Goal: Information Seeking & Learning: Compare options

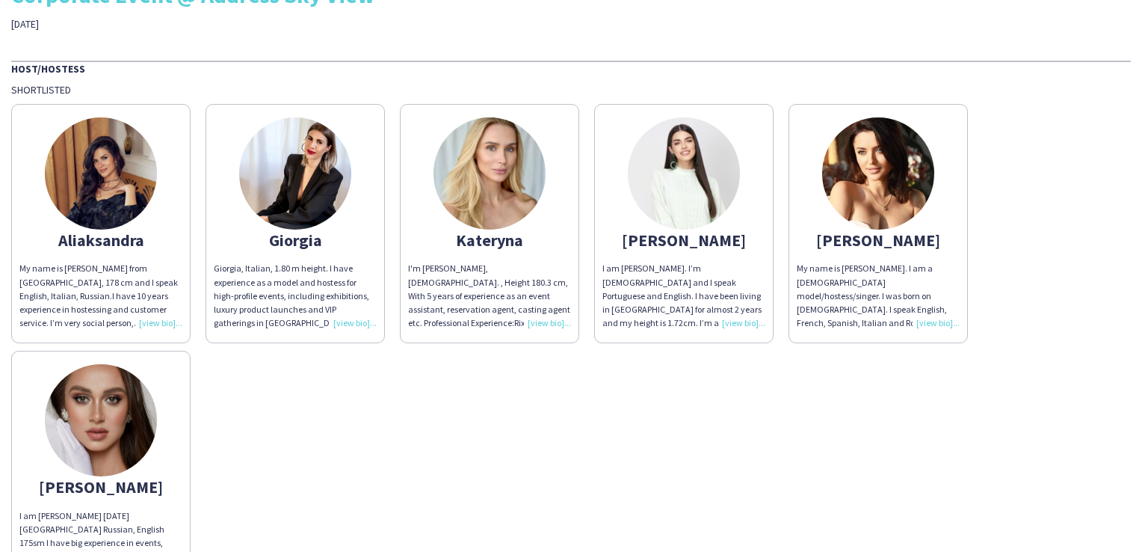
scroll to position [64, 0]
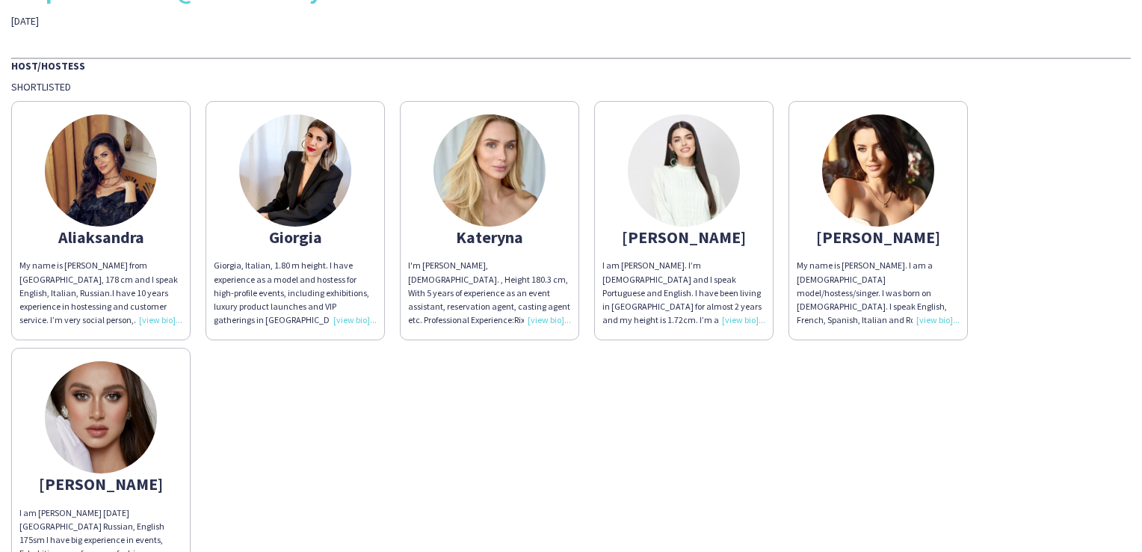
click at [141, 230] on div "Aliaksandra" at bounding box center [100, 236] width 163 height 13
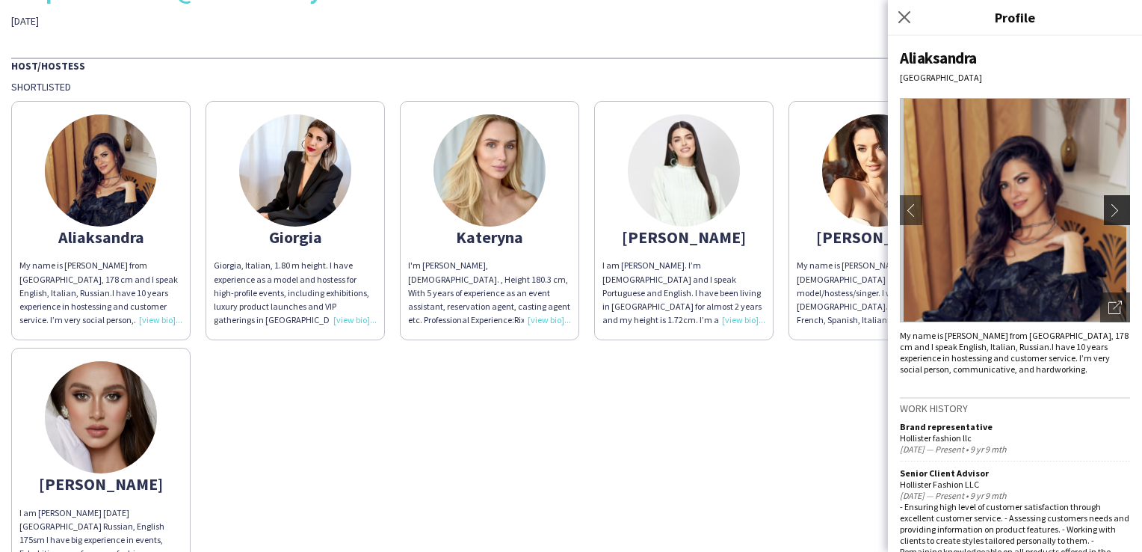
click at [1114, 212] on app-icon "chevron-right" at bounding box center [1119, 209] width 21 height 13
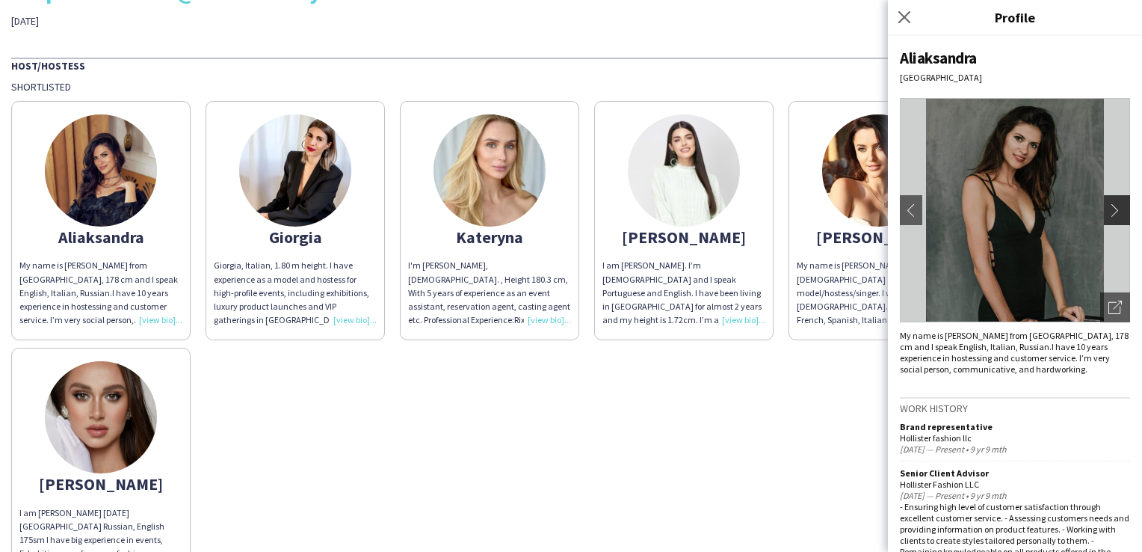
click at [1116, 215] on app-icon "chevron-right" at bounding box center [1119, 209] width 21 height 13
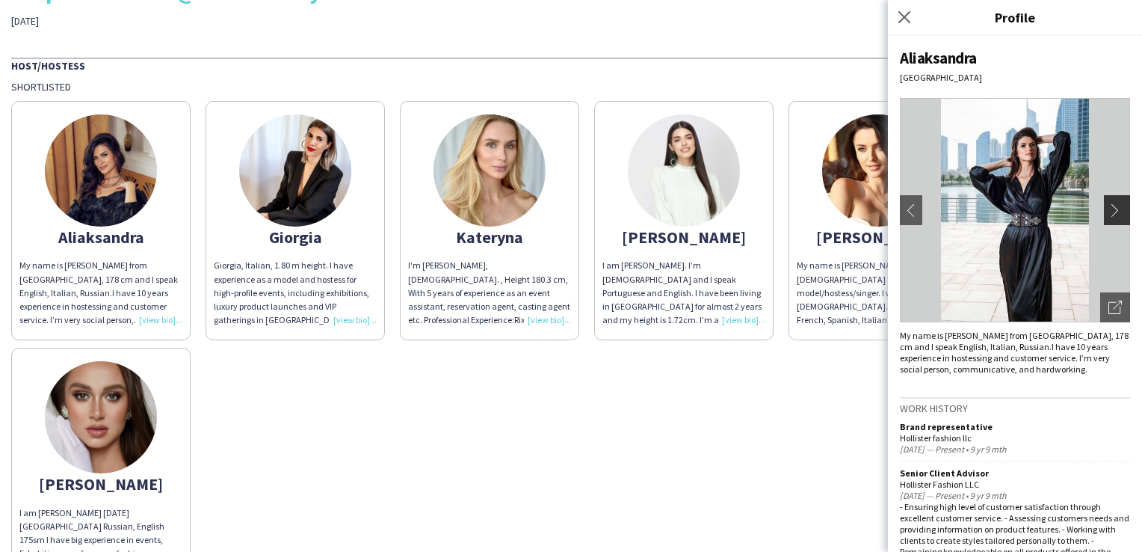
click at [1116, 215] on app-icon "chevron-right" at bounding box center [1119, 209] width 21 height 13
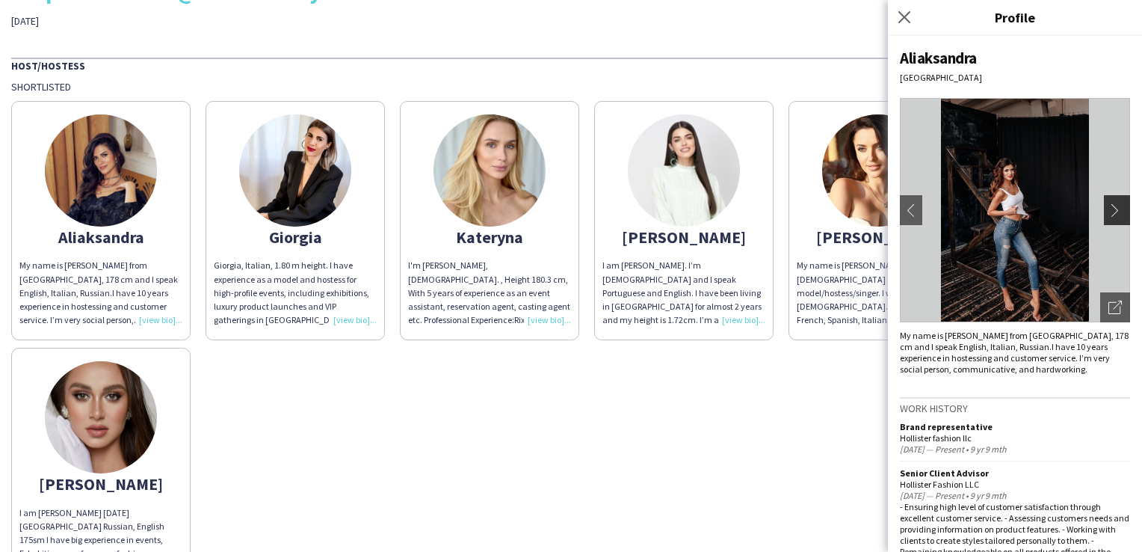
click at [1116, 215] on app-icon "chevron-right" at bounding box center [1119, 209] width 21 height 13
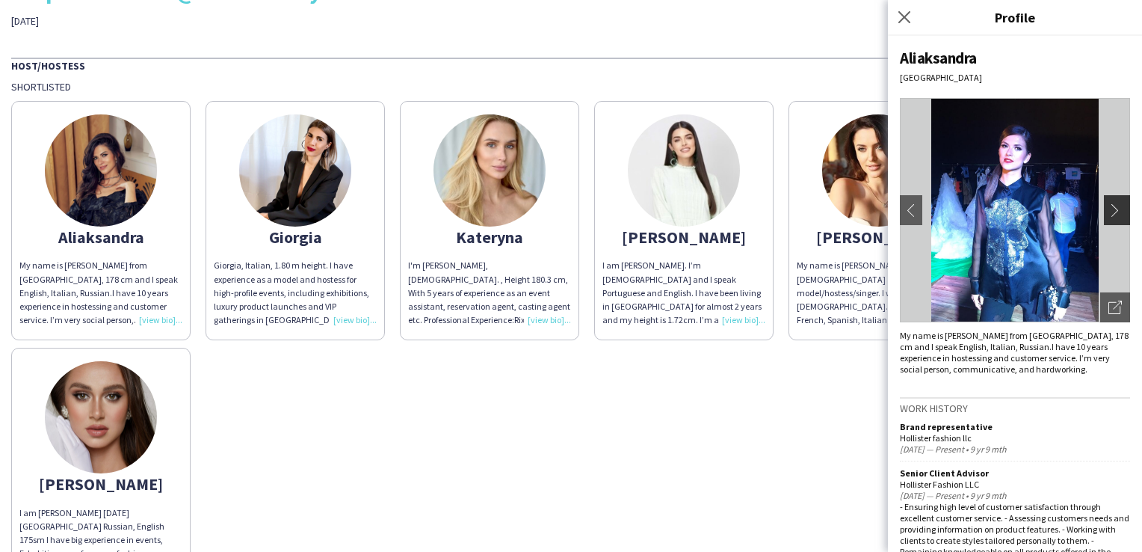
click at [1116, 215] on app-icon "chevron-right" at bounding box center [1119, 209] width 21 height 13
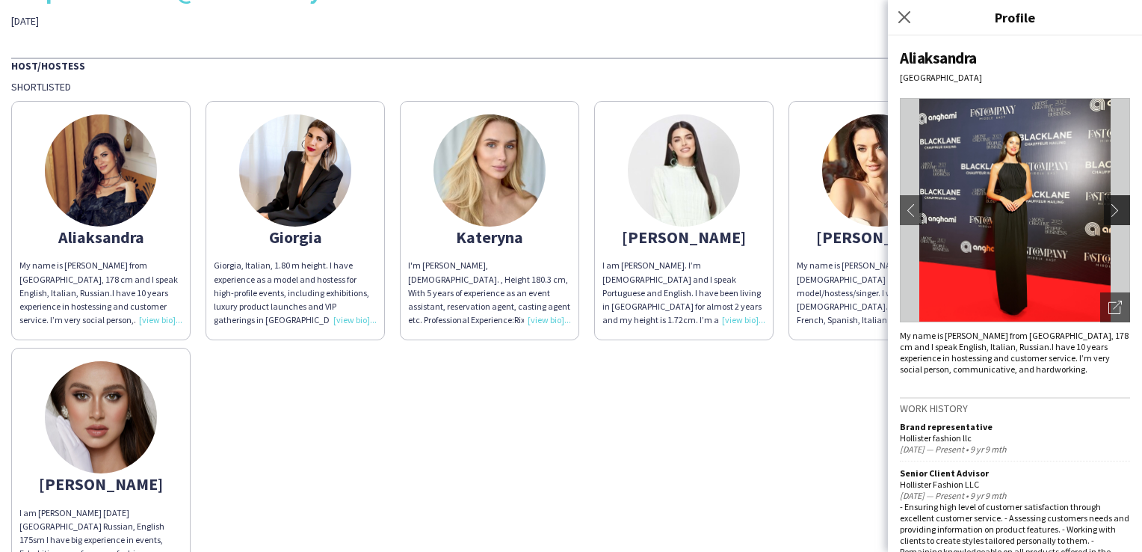
click at [1116, 215] on app-icon "chevron-right" at bounding box center [1119, 209] width 21 height 13
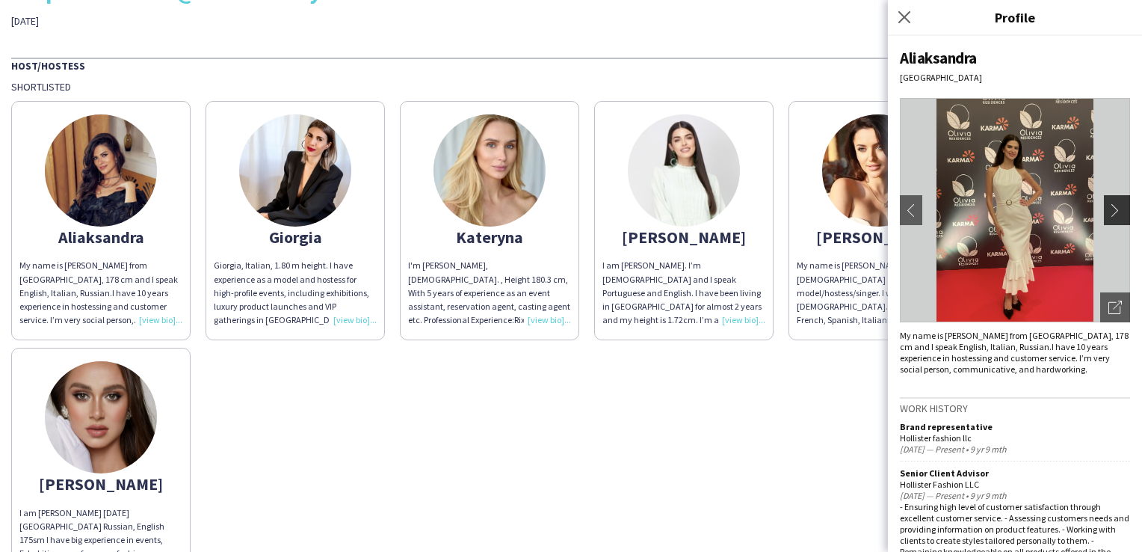
click at [1112, 215] on app-icon "chevron-right" at bounding box center [1119, 209] width 21 height 13
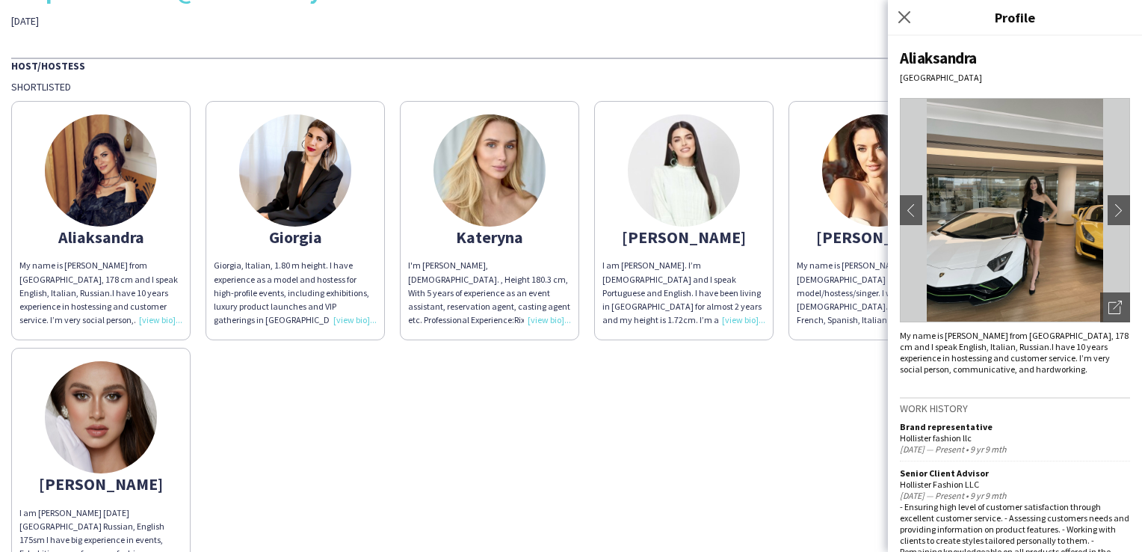
click at [872, 250] on app-share-pages-crew-card "Monica My name is Monica Puiu. I am a Romanian model/hostess/singer. I was born…" at bounding box center [878, 220] width 179 height 239
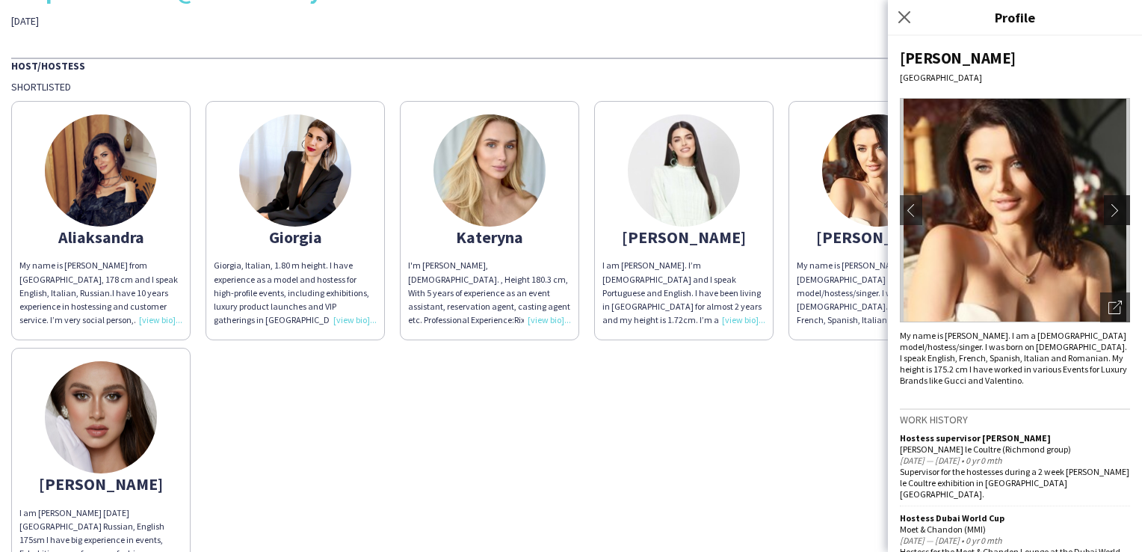
click at [1109, 206] on app-icon "chevron-right" at bounding box center [1119, 209] width 21 height 13
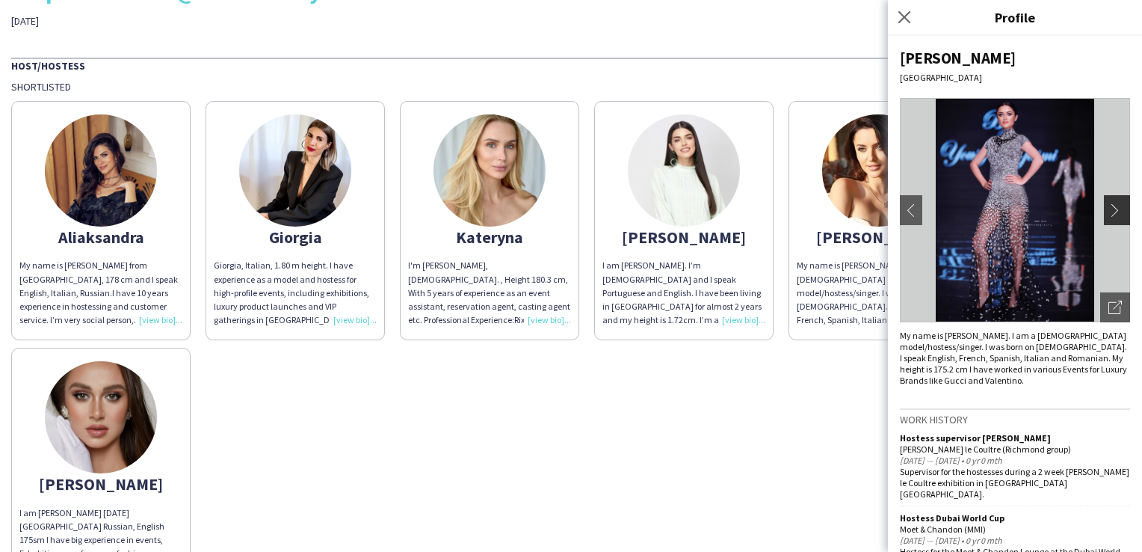
click at [1109, 208] on app-icon "chevron-right" at bounding box center [1119, 209] width 21 height 13
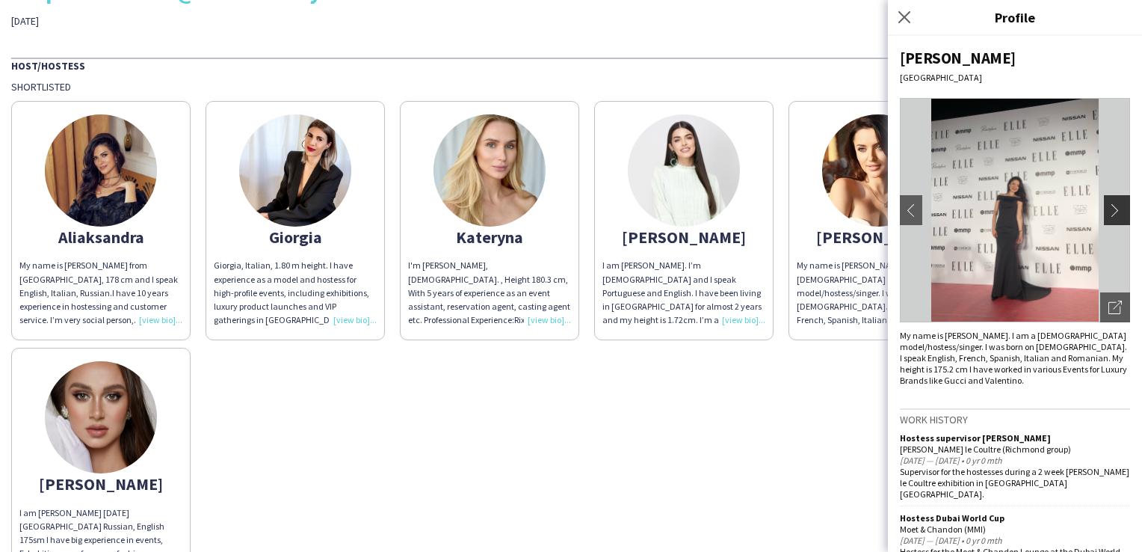
click at [1109, 208] on app-icon "chevron-right" at bounding box center [1119, 209] width 21 height 13
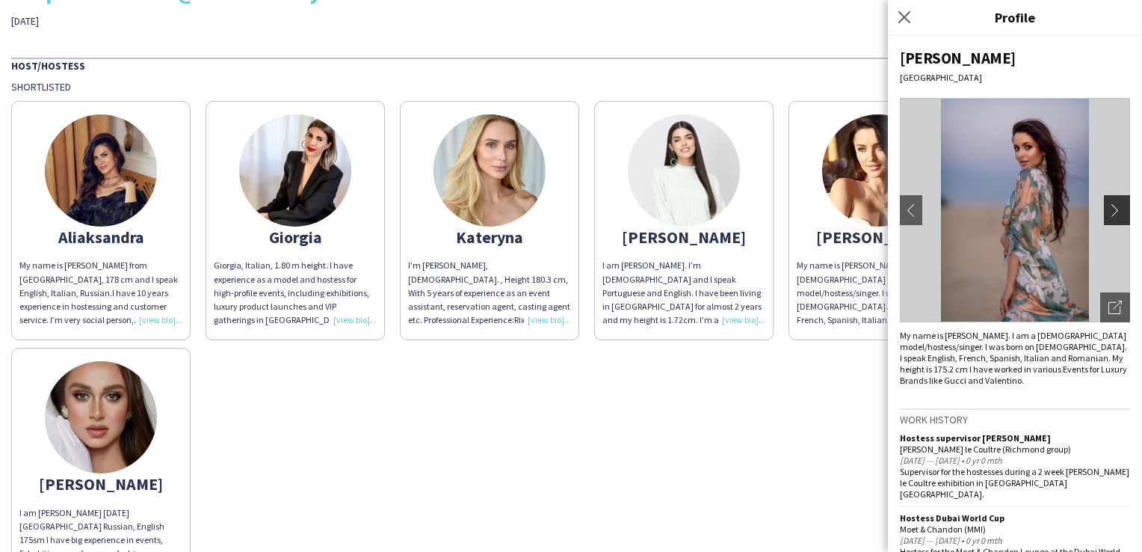
click at [1109, 208] on app-icon "chevron-right" at bounding box center [1119, 209] width 21 height 13
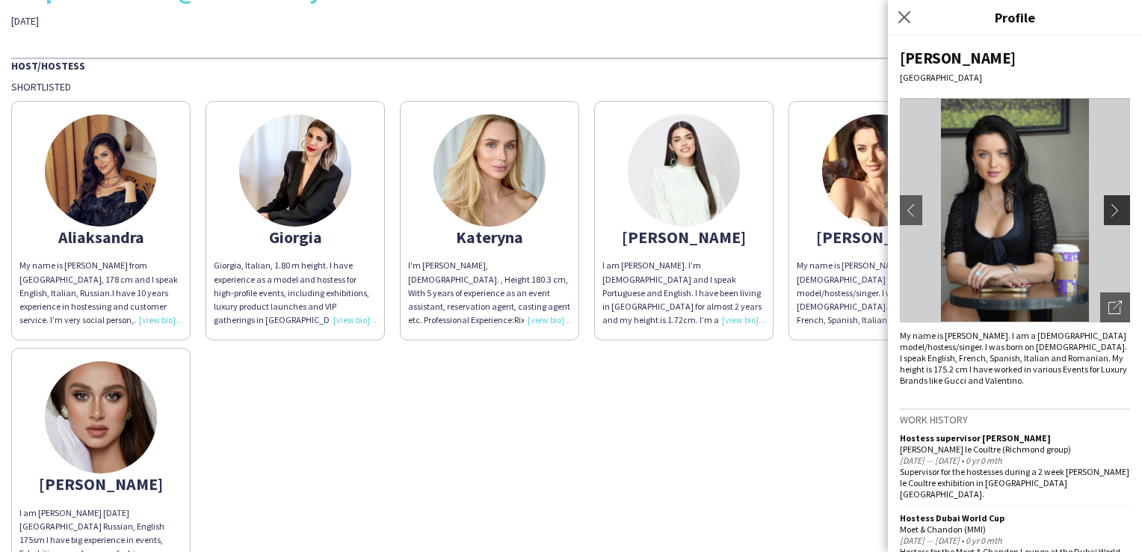
click at [1109, 208] on app-icon "chevron-right" at bounding box center [1119, 209] width 21 height 13
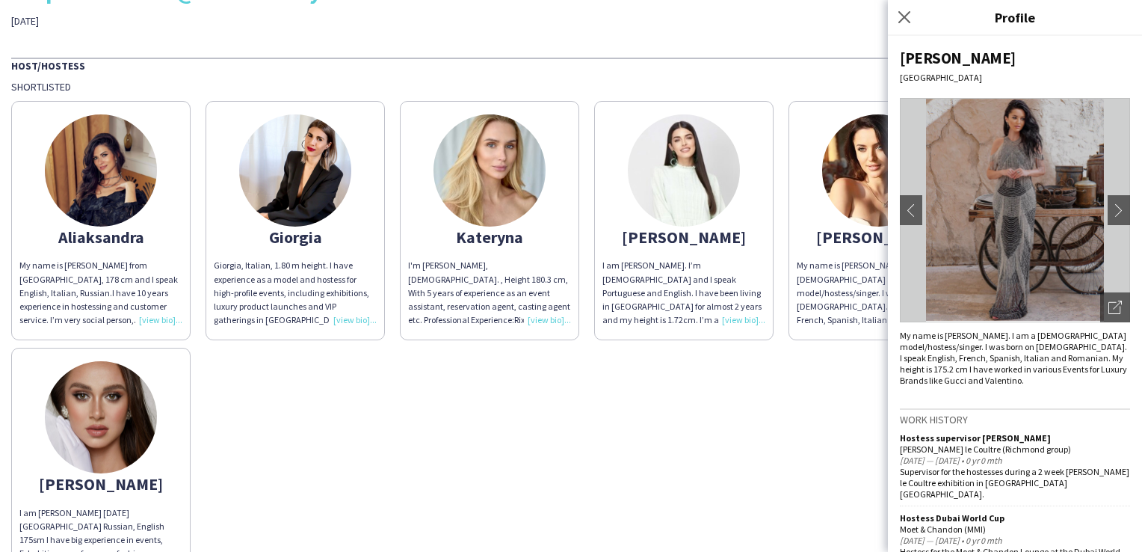
click at [398, 483] on div "[PERSON_NAME] My name is [PERSON_NAME] from [GEOGRAPHIC_DATA], 178 cm and I spe…" at bounding box center [571, 339] width 1120 height 493
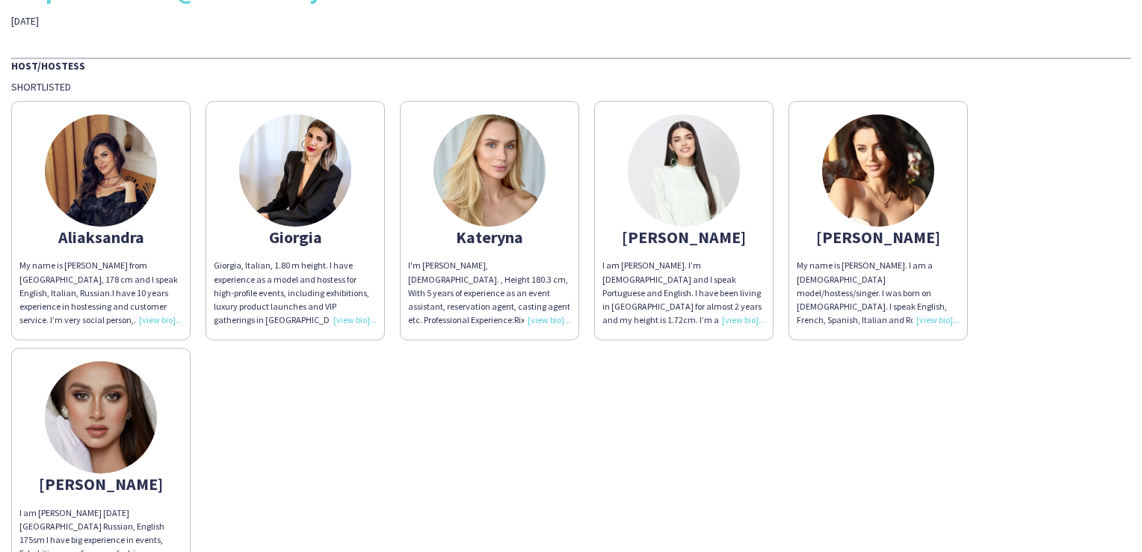
click at [117, 469] on img at bounding box center [101, 417] width 112 height 112
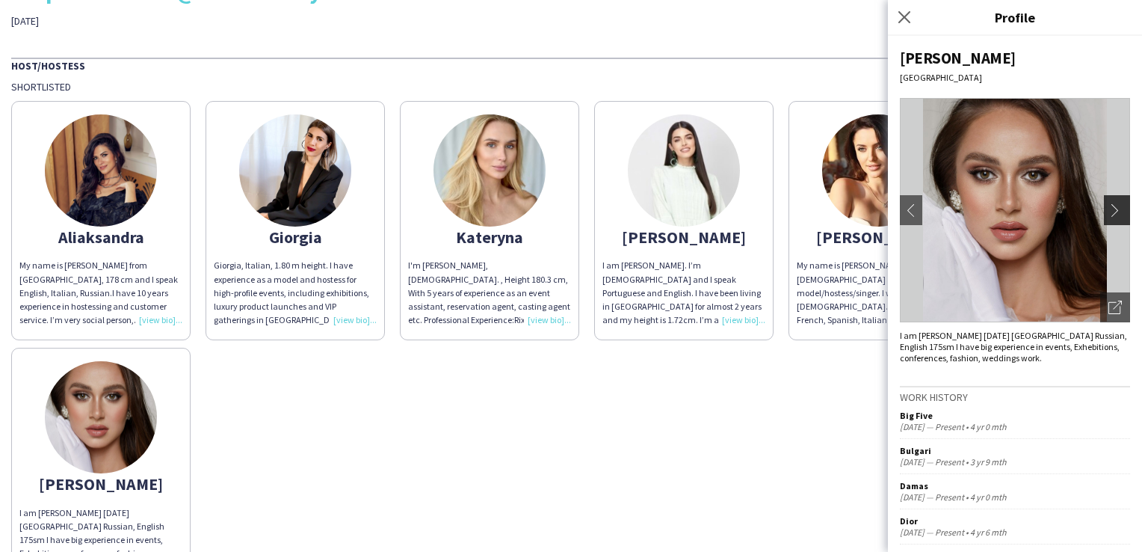
click at [1109, 206] on app-icon "chevron-right" at bounding box center [1119, 209] width 21 height 13
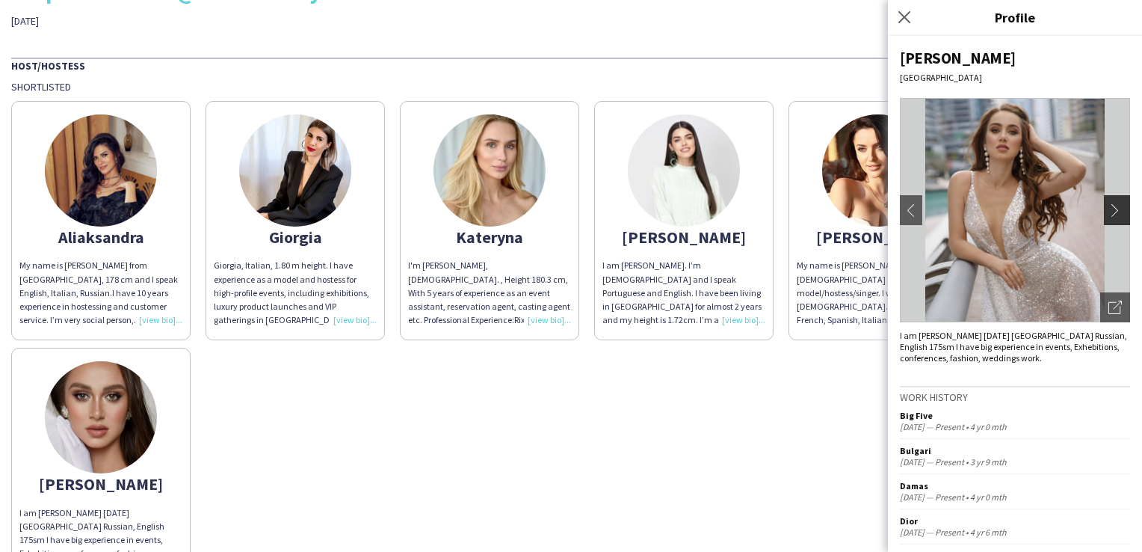
click at [1109, 208] on app-icon "chevron-right" at bounding box center [1119, 209] width 21 height 13
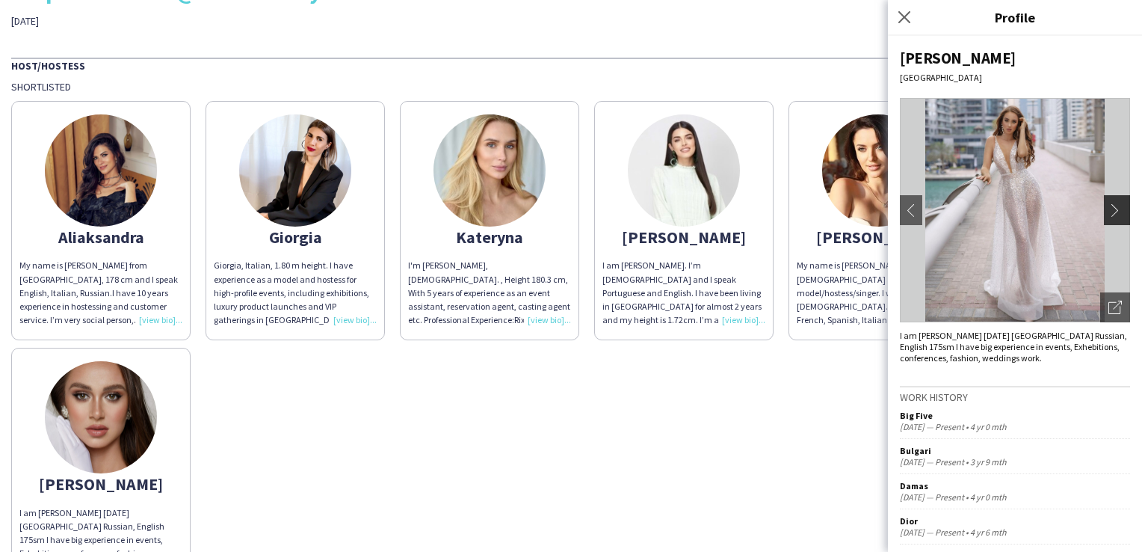
click at [1115, 210] on app-icon "chevron-right" at bounding box center [1119, 209] width 21 height 13
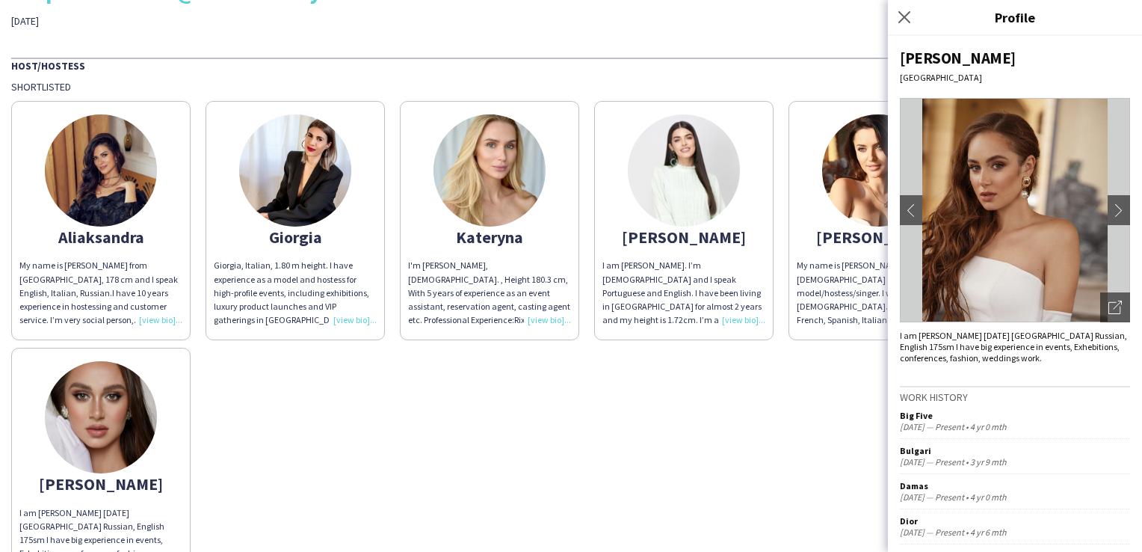
click at [682, 360] on div "[PERSON_NAME] My name is [PERSON_NAME] from [GEOGRAPHIC_DATA], 178 cm and I spe…" at bounding box center [571, 339] width 1120 height 493
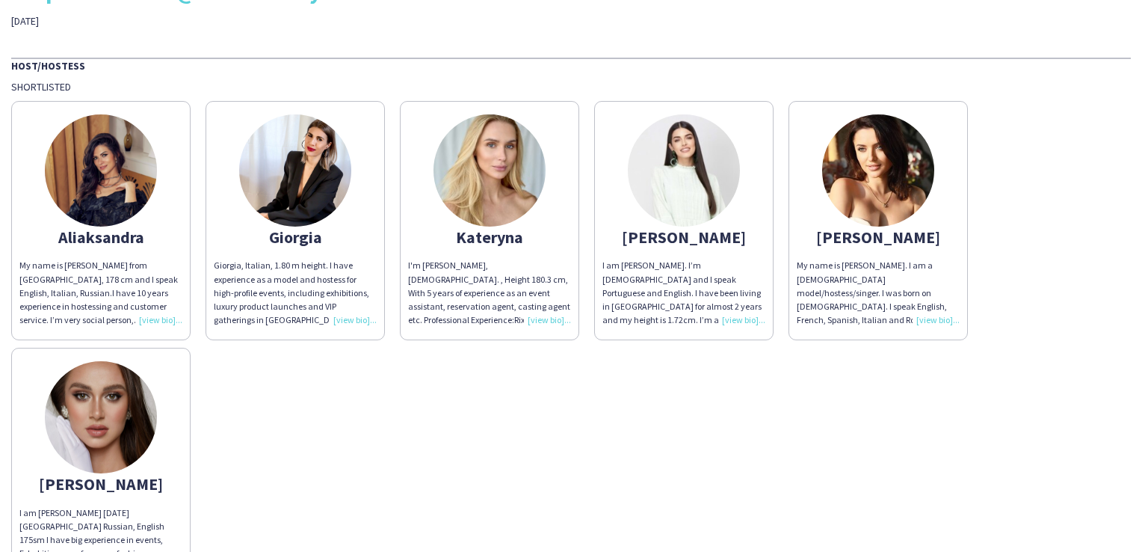
click at [691, 277] on div "I am [PERSON_NAME]. I’m [DEMOGRAPHIC_DATA] and I speak Portuguese and English. …" at bounding box center [684, 293] width 163 height 68
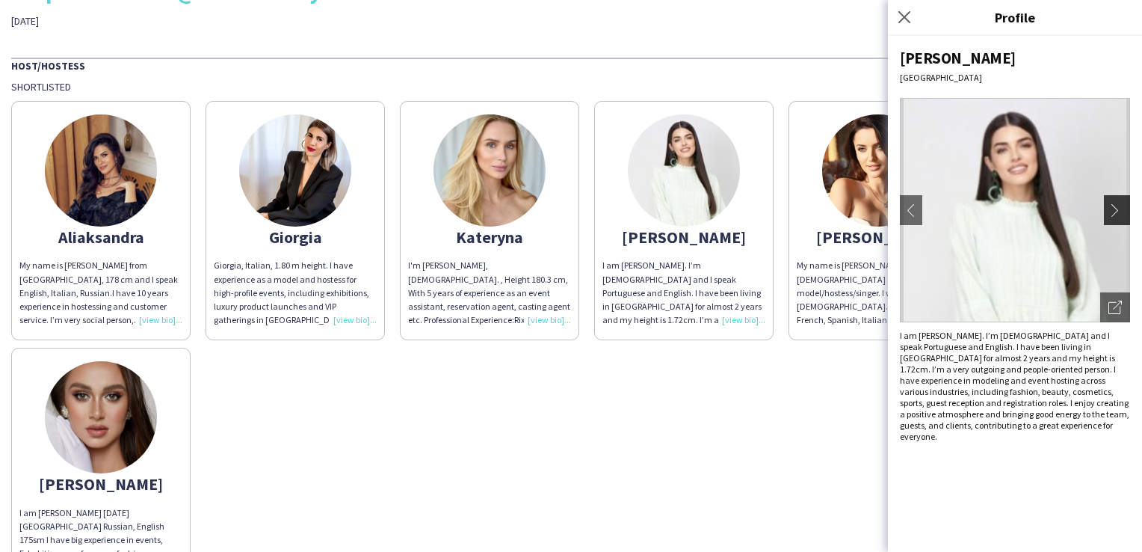
click at [1127, 202] on button "chevron-right" at bounding box center [1119, 210] width 30 height 30
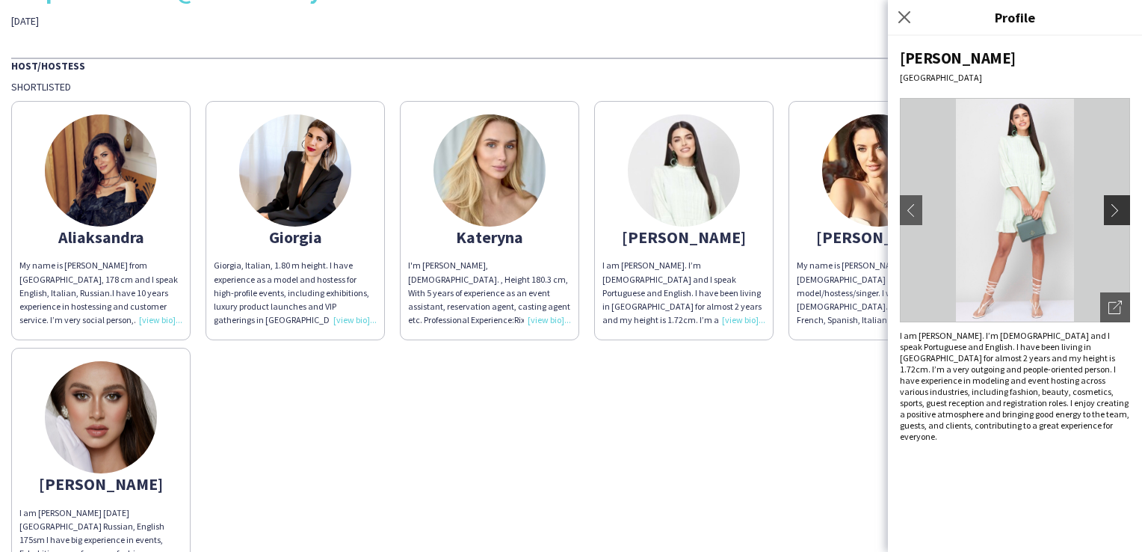
click at [1118, 206] on app-icon "chevron-right" at bounding box center [1119, 209] width 21 height 13
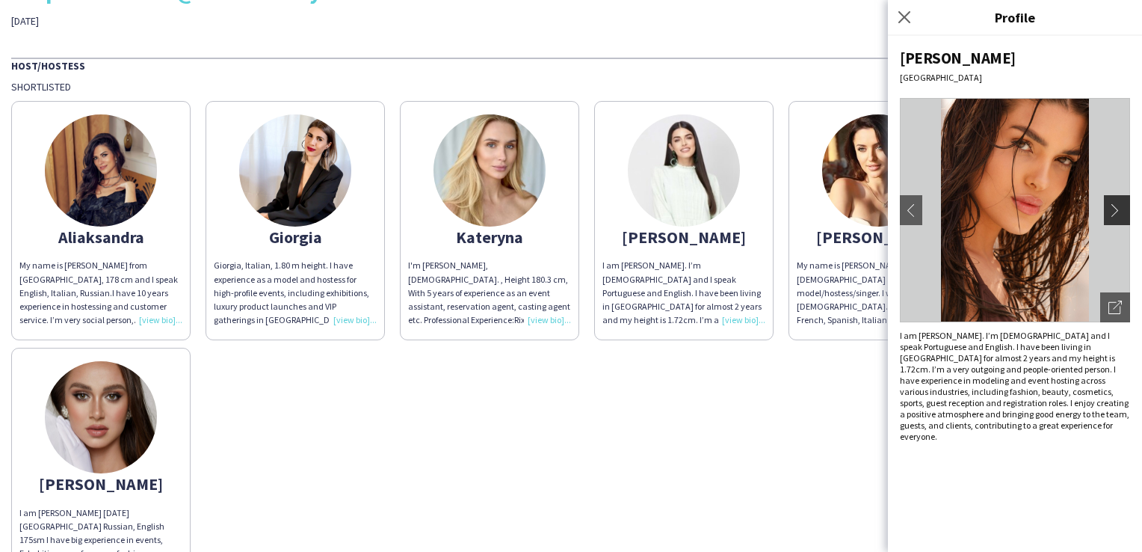
click at [1118, 206] on app-icon "chevron-right" at bounding box center [1119, 209] width 21 height 13
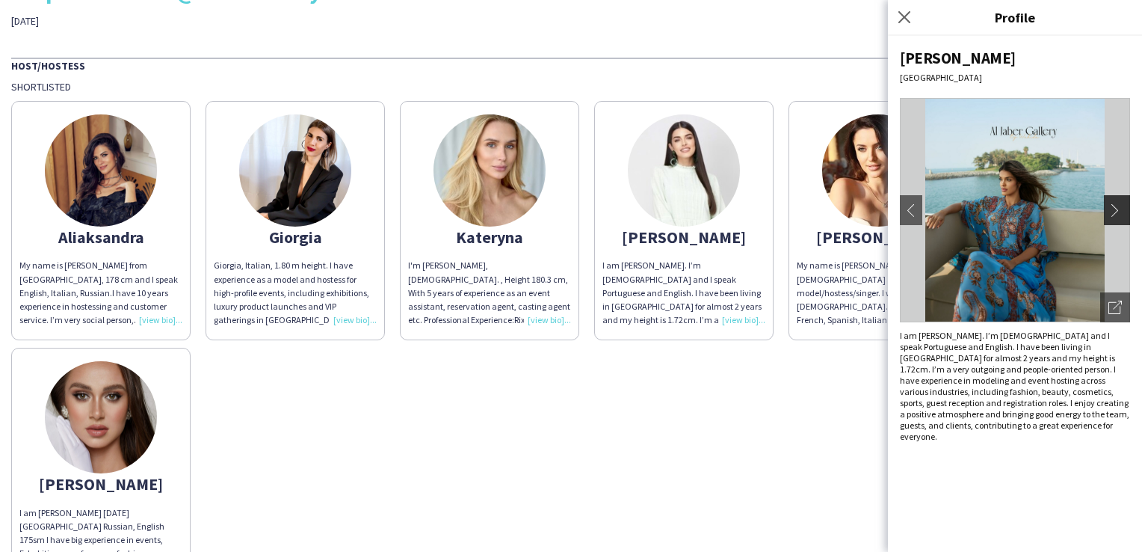
click at [1118, 206] on app-icon "chevron-right" at bounding box center [1119, 209] width 21 height 13
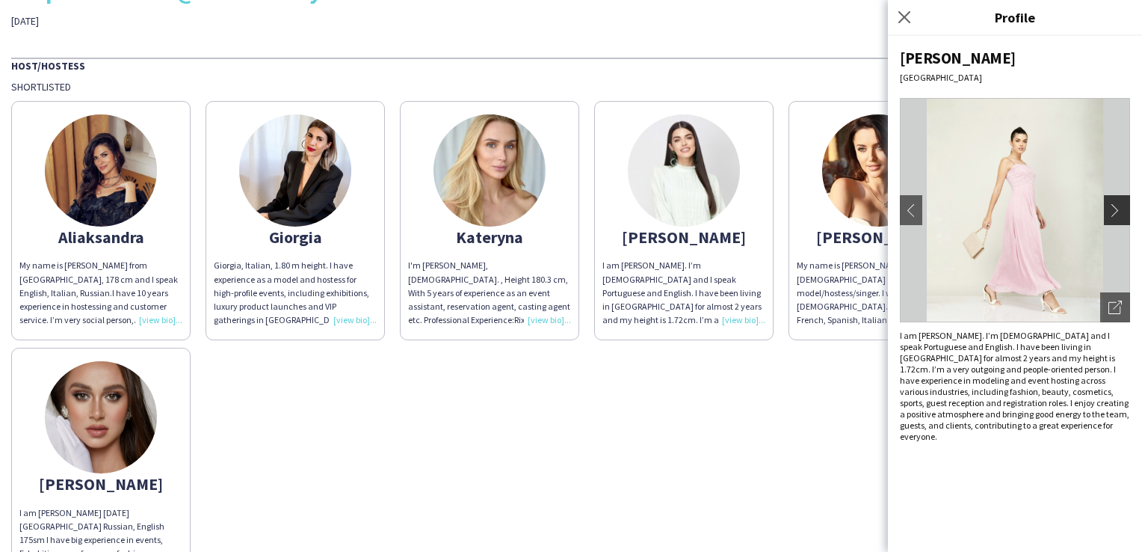
click at [1118, 206] on app-icon "chevron-right" at bounding box center [1119, 209] width 21 height 13
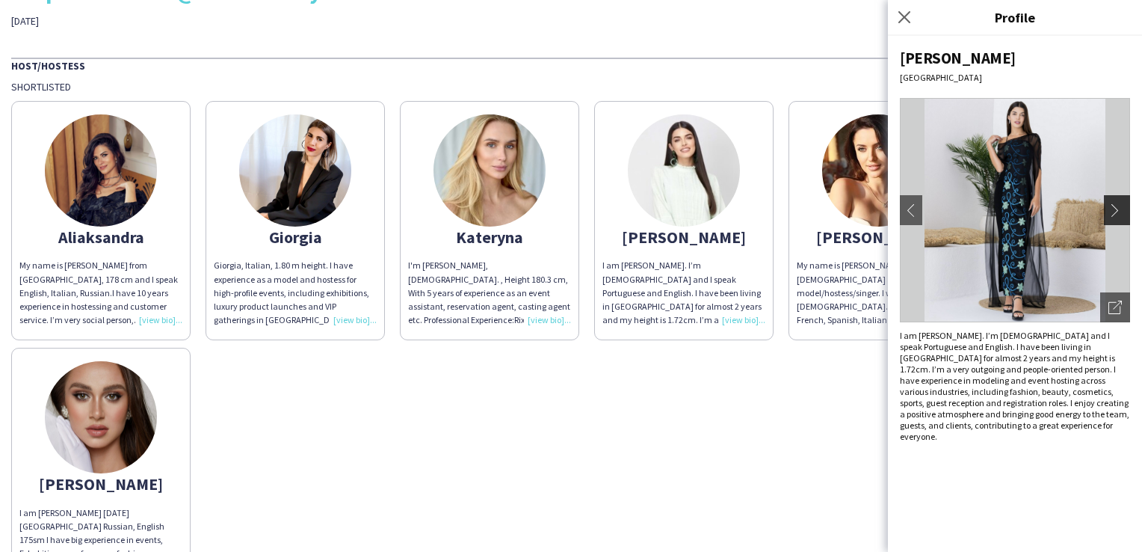
click at [1118, 206] on app-icon "chevron-right" at bounding box center [1119, 209] width 21 height 13
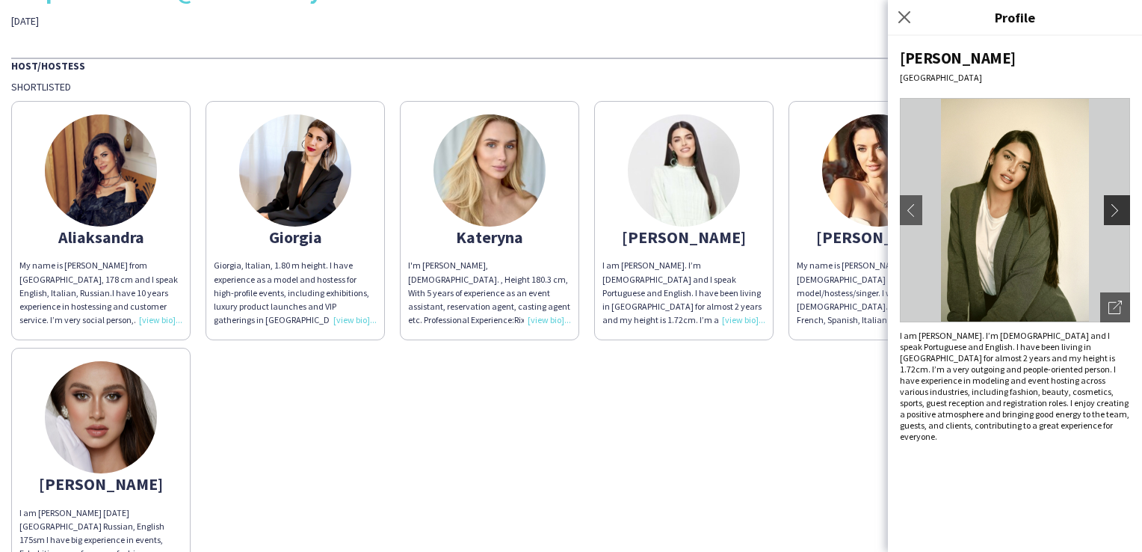
click at [1118, 206] on app-icon "chevron-right" at bounding box center [1119, 209] width 21 height 13
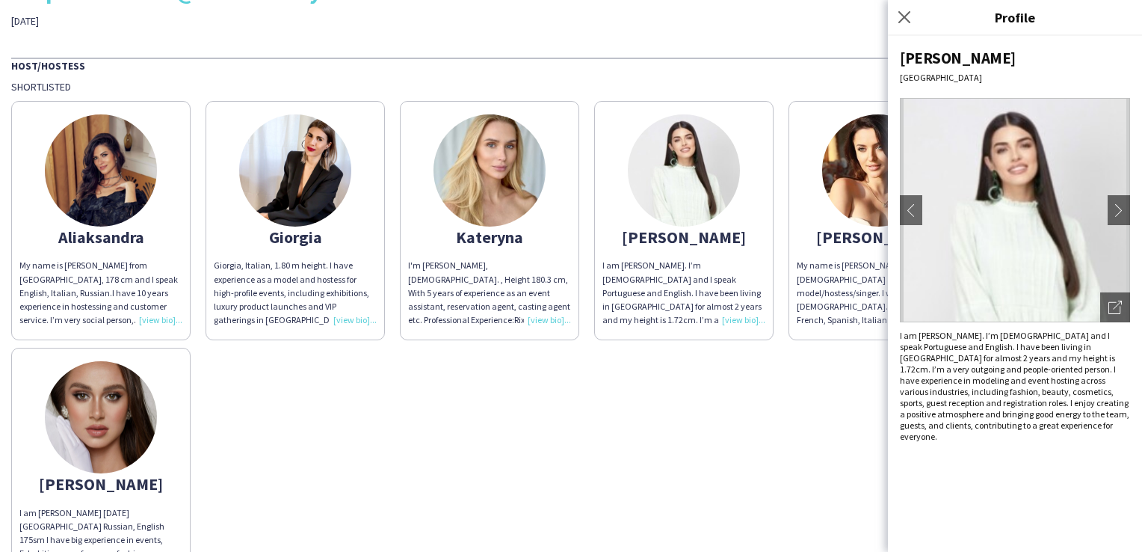
click at [577, 421] on div "[PERSON_NAME] My name is [PERSON_NAME] from [GEOGRAPHIC_DATA], 178 cm and I spe…" at bounding box center [571, 339] width 1120 height 493
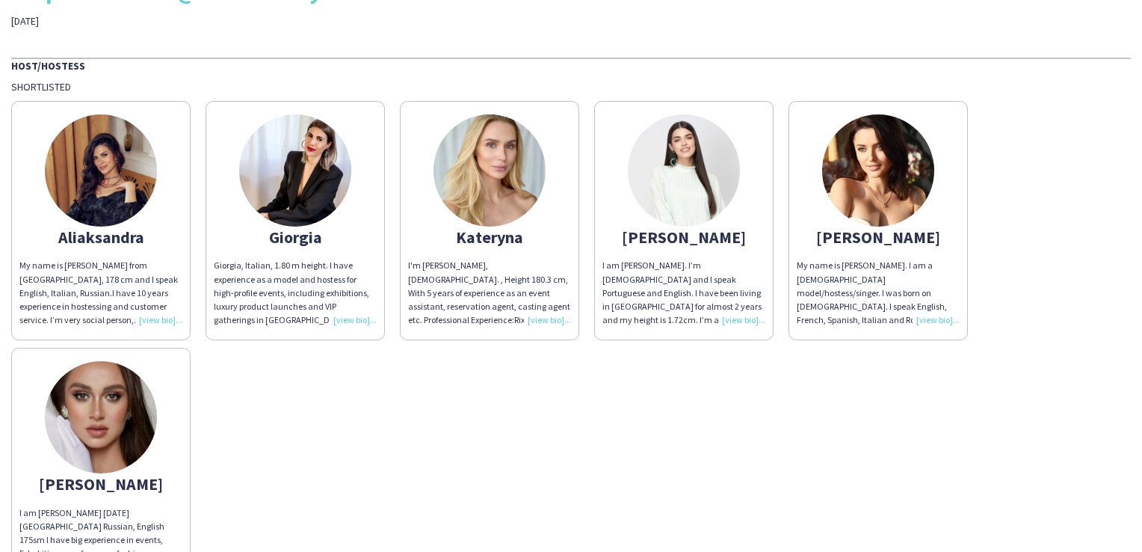
click at [525, 247] on app-share-pages-crew-card "Kateryna I'm Kateryna Yukhno, 27 yo. , Height 180.3 cm, With 5 years of experie…" at bounding box center [489, 220] width 179 height 239
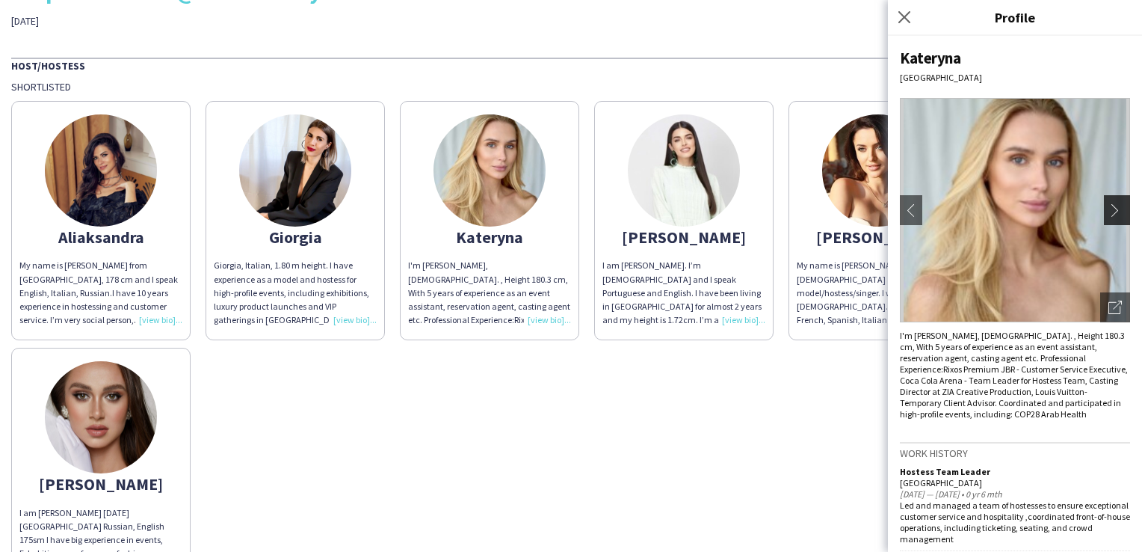
click at [1111, 199] on button "chevron-right" at bounding box center [1119, 210] width 30 height 30
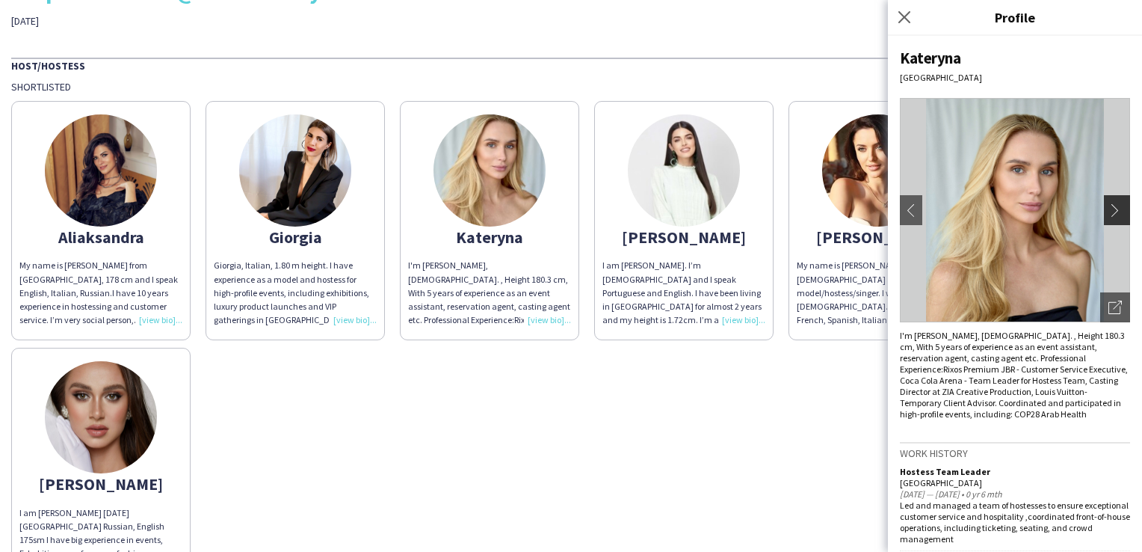
click at [1111, 202] on button "chevron-right" at bounding box center [1119, 210] width 30 height 30
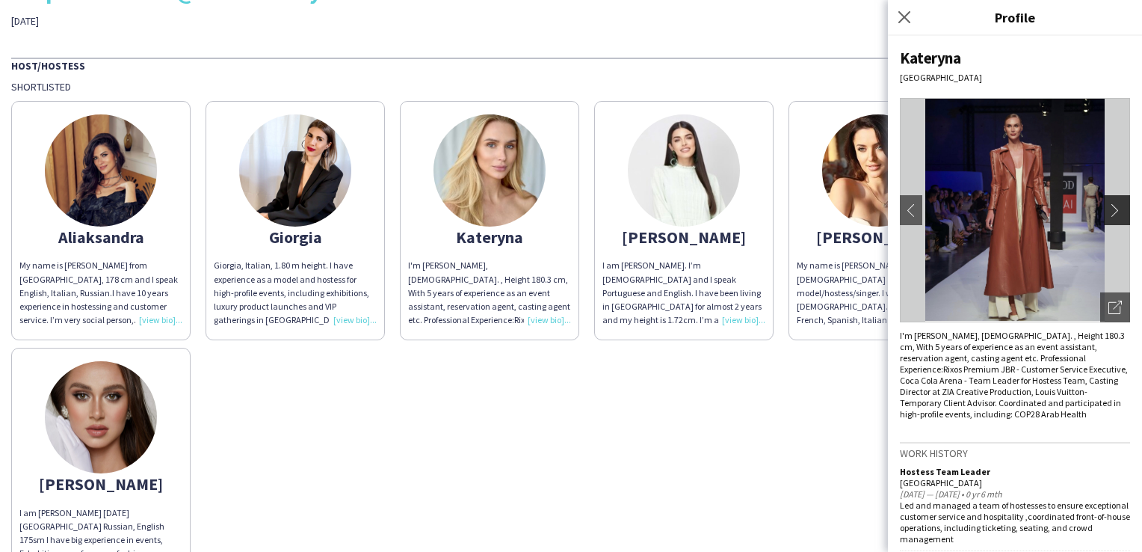
click at [1111, 202] on button "chevron-right" at bounding box center [1119, 210] width 30 height 30
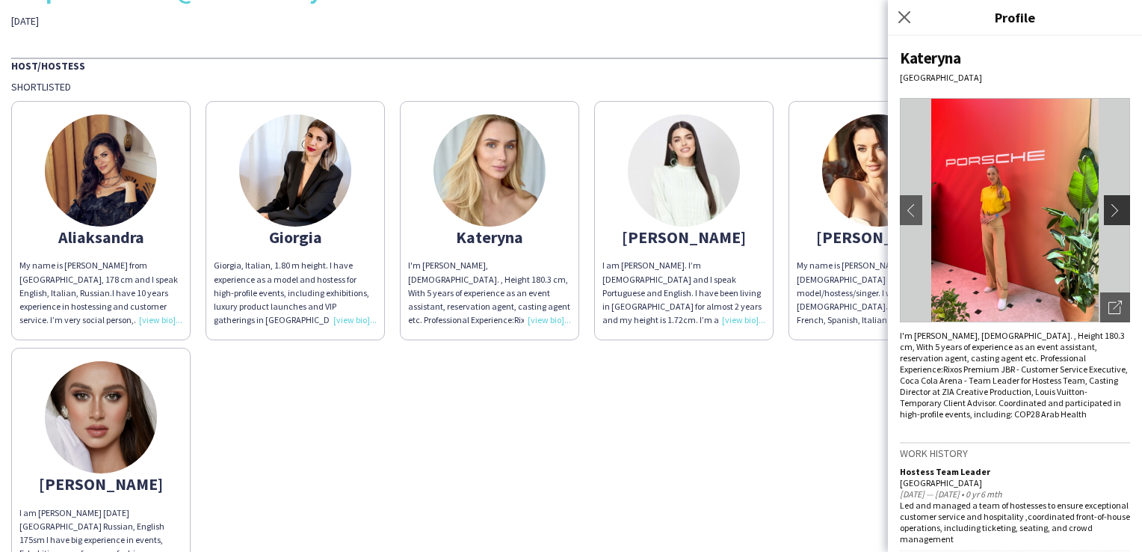
click at [1111, 202] on button "chevron-right" at bounding box center [1119, 210] width 30 height 30
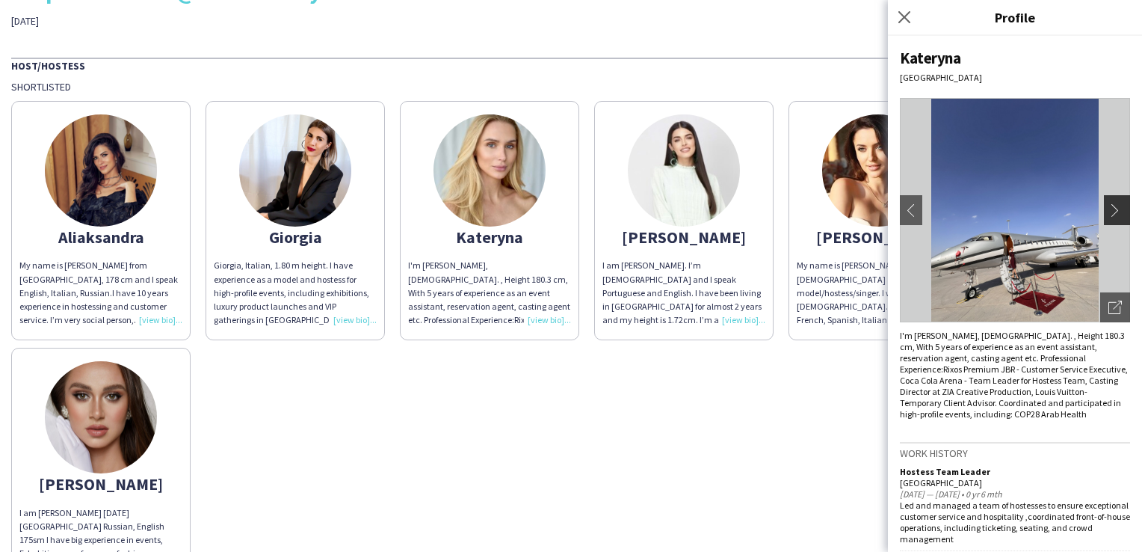
click at [1111, 202] on button "chevron-right" at bounding box center [1119, 210] width 30 height 30
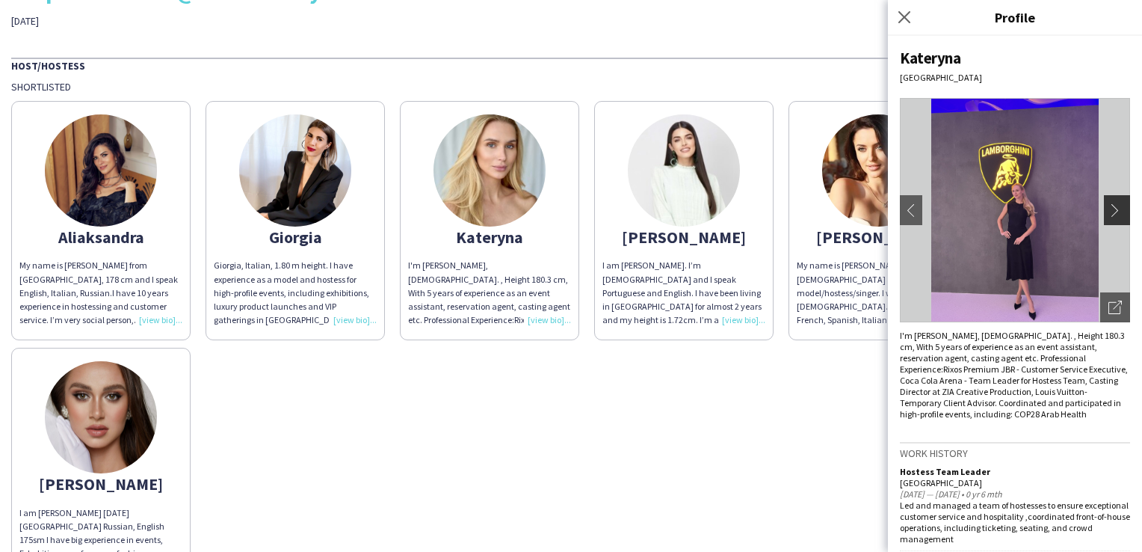
click at [1111, 202] on button "chevron-right" at bounding box center [1119, 210] width 30 height 30
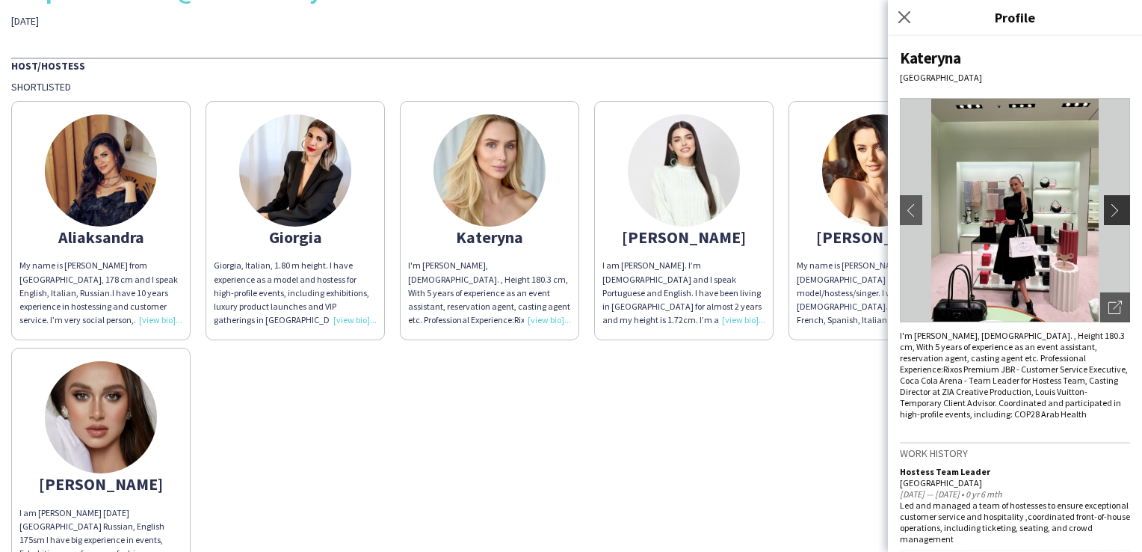
click at [1111, 202] on button "chevron-right" at bounding box center [1119, 210] width 30 height 30
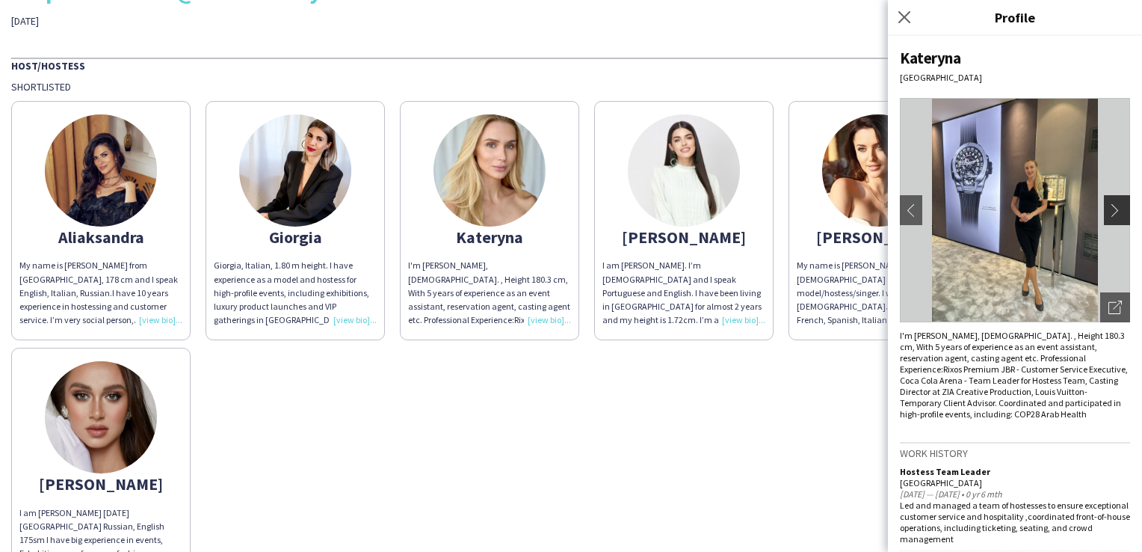
click at [1111, 202] on button "chevron-right" at bounding box center [1119, 210] width 30 height 30
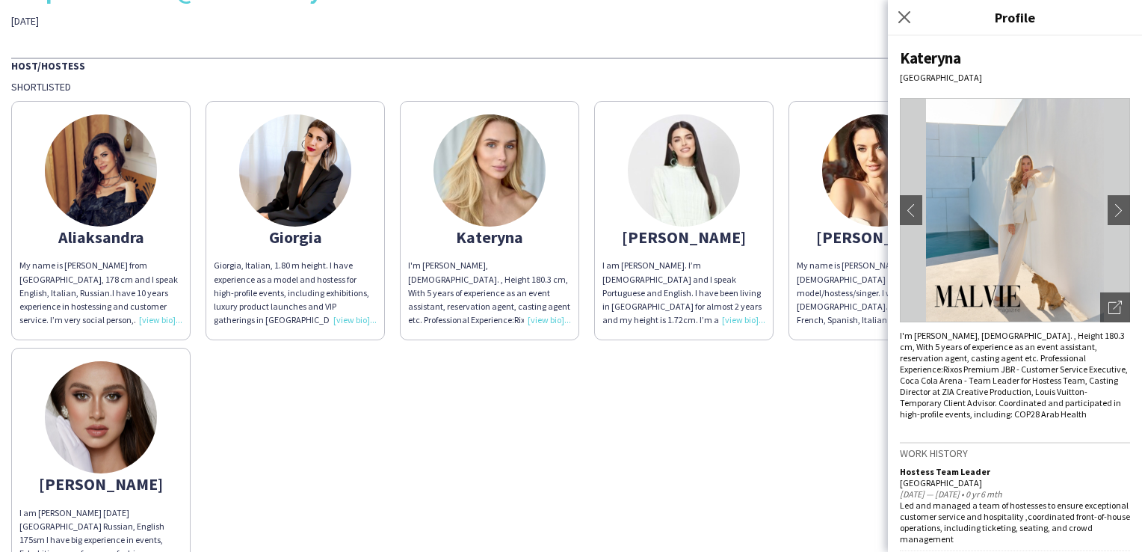
click at [677, 438] on div "[PERSON_NAME] My name is [PERSON_NAME] from [GEOGRAPHIC_DATA], 178 cm and I spe…" at bounding box center [571, 339] width 1120 height 493
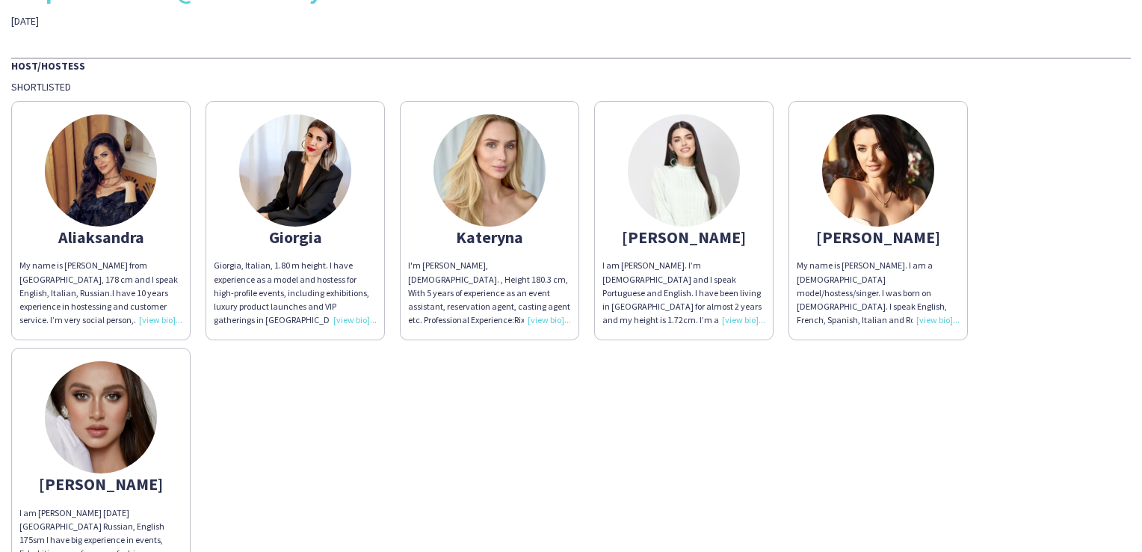
scroll to position [0, 0]
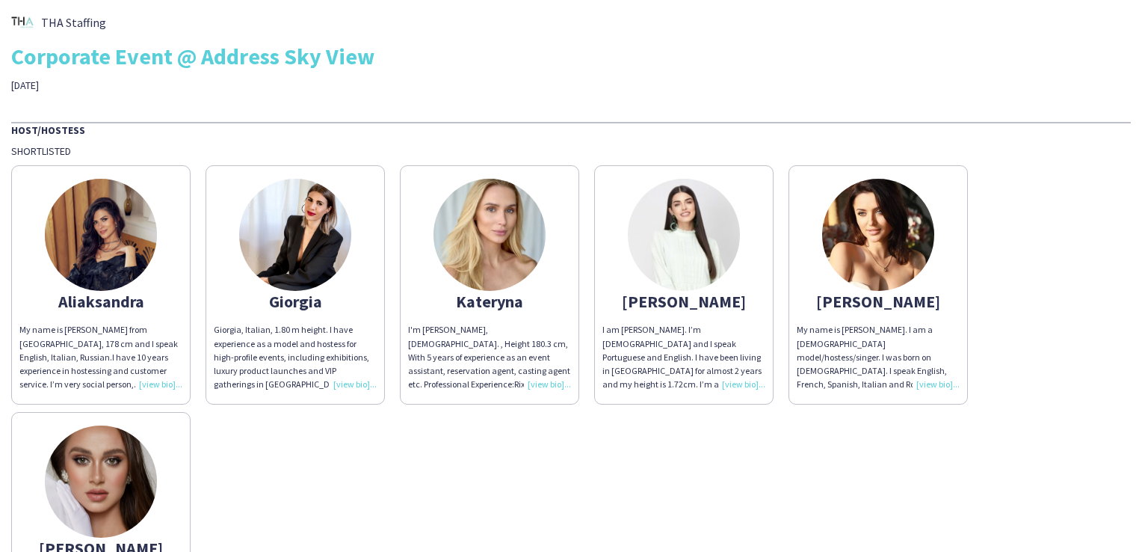
click at [878, 249] on img at bounding box center [878, 235] width 112 height 112
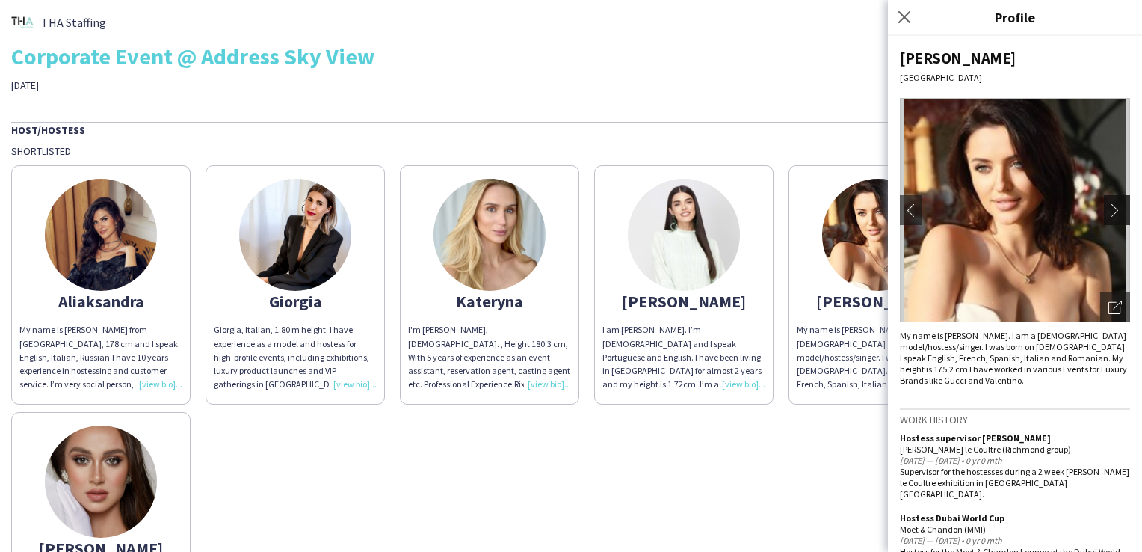
click at [1108, 217] on button "chevron-right" at bounding box center [1119, 210] width 30 height 30
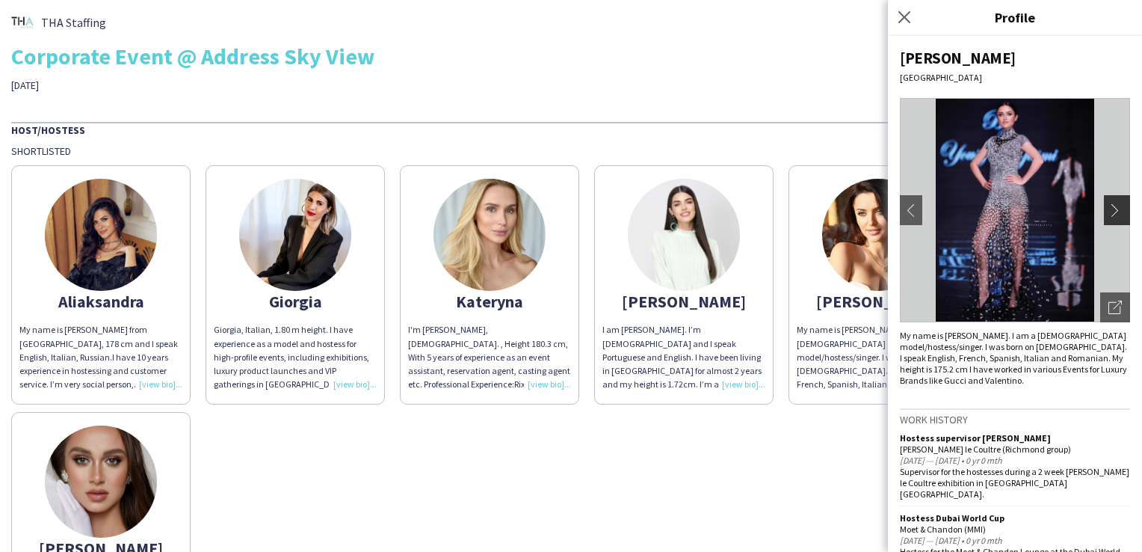
click at [1115, 223] on button "chevron-right" at bounding box center [1119, 210] width 30 height 30
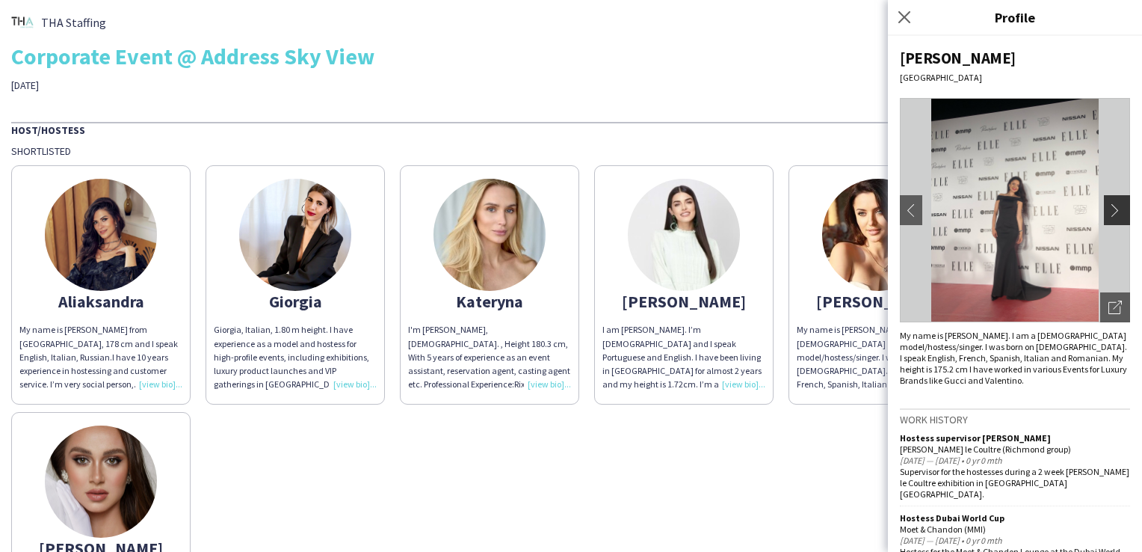
click at [1115, 223] on button "chevron-right" at bounding box center [1119, 210] width 30 height 30
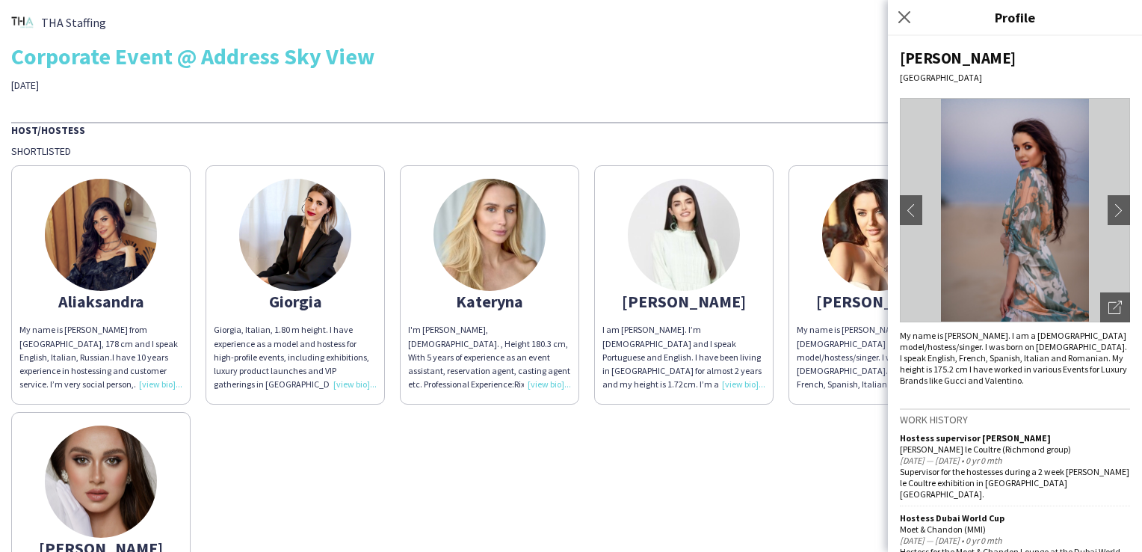
click at [1049, 237] on img at bounding box center [1015, 210] width 230 height 224
click at [1104, 220] on button "chevron-right" at bounding box center [1119, 210] width 30 height 30
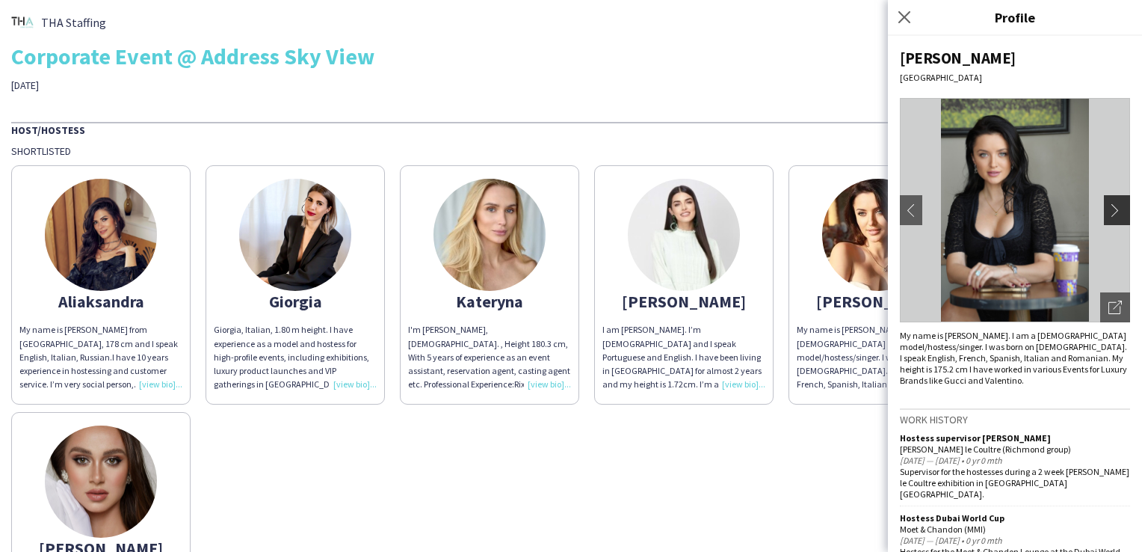
click at [1104, 220] on button "chevron-right" at bounding box center [1119, 210] width 30 height 30
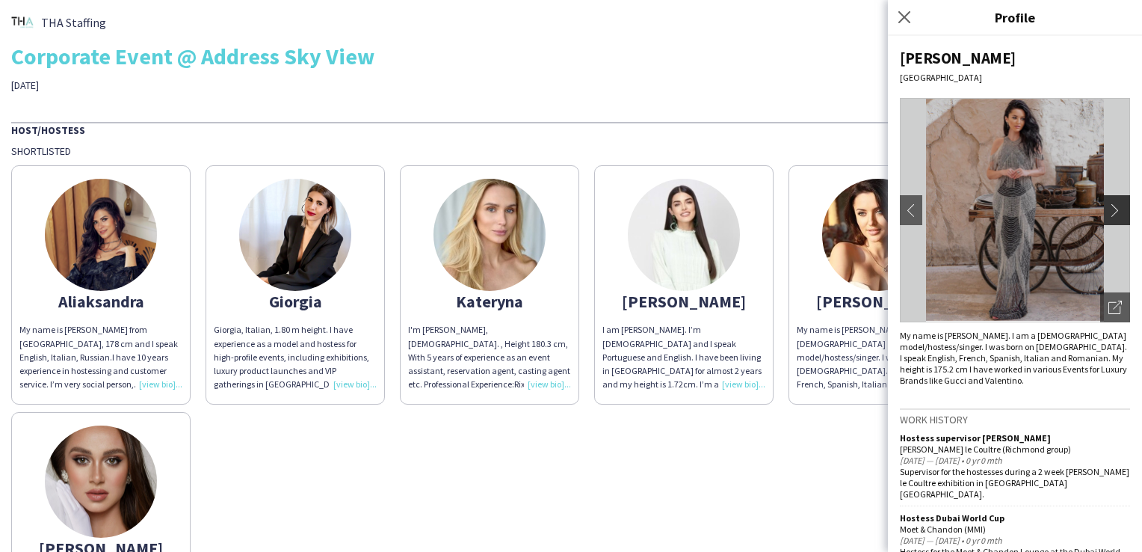
click at [1104, 220] on button "chevron-right" at bounding box center [1119, 210] width 30 height 30
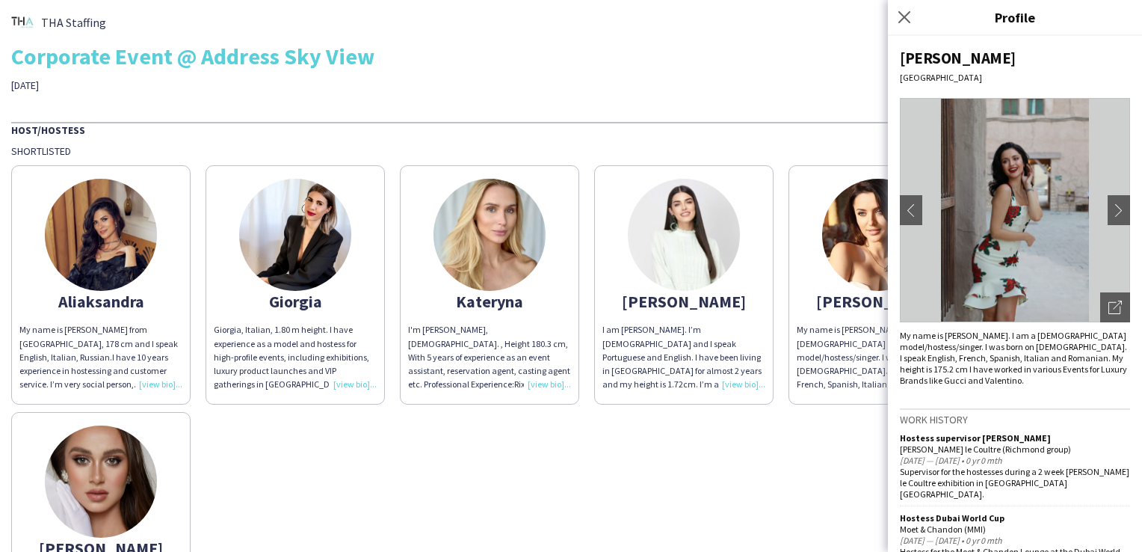
click at [502, 280] on img at bounding box center [490, 235] width 112 height 112
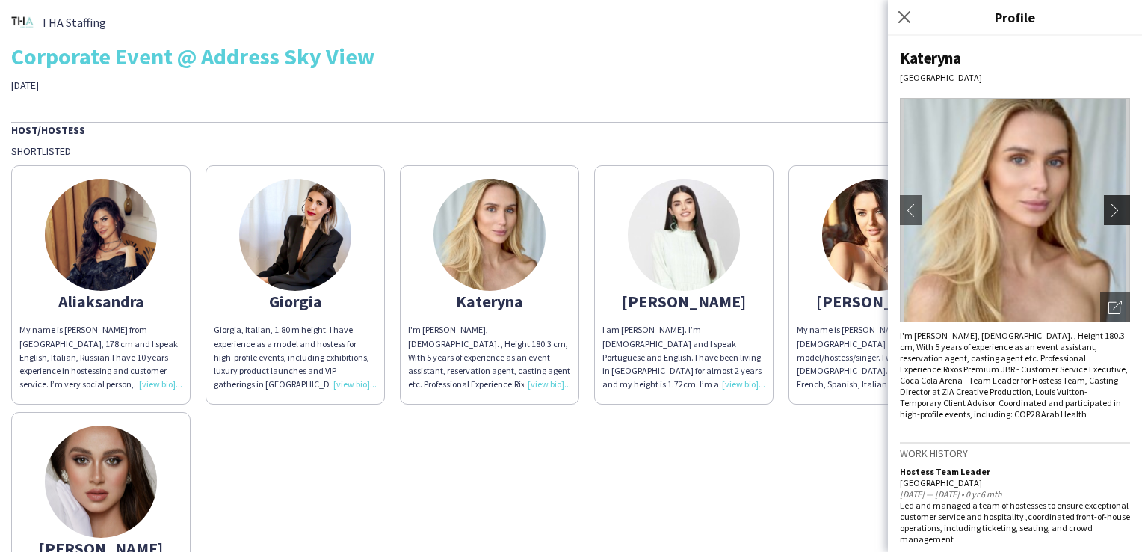
click at [1109, 210] on app-icon "chevron-right" at bounding box center [1119, 209] width 21 height 13
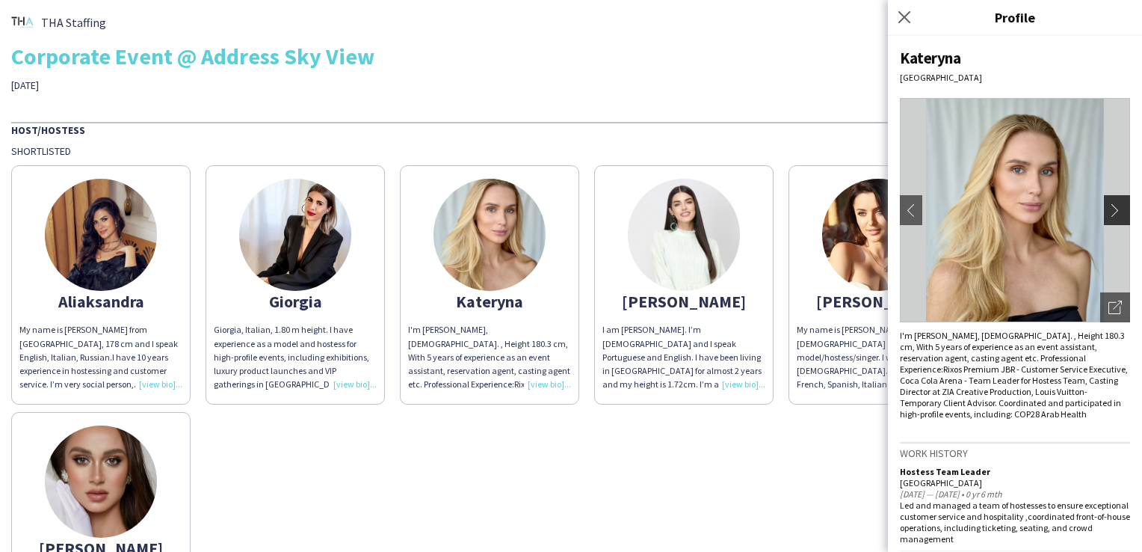
click at [1109, 210] on app-icon "chevron-right" at bounding box center [1119, 209] width 21 height 13
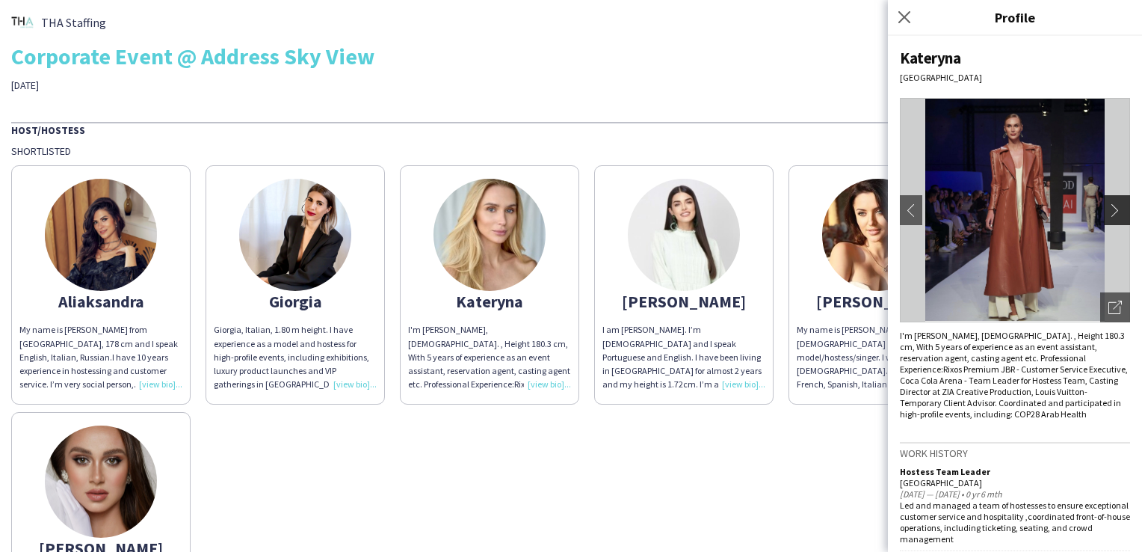
click at [1109, 210] on app-icon "chevron-right" at bounding box center [1119, 209] width 21 height 13
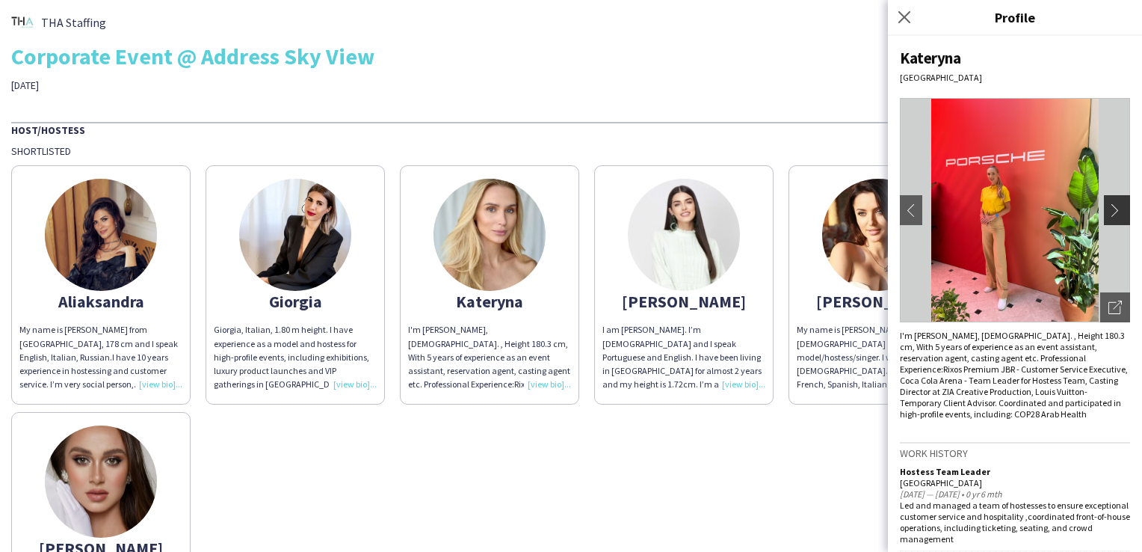
click at [1109, 210] on app-icon "chevron-right" at bounding box center [1119, 209] width 21 height 13
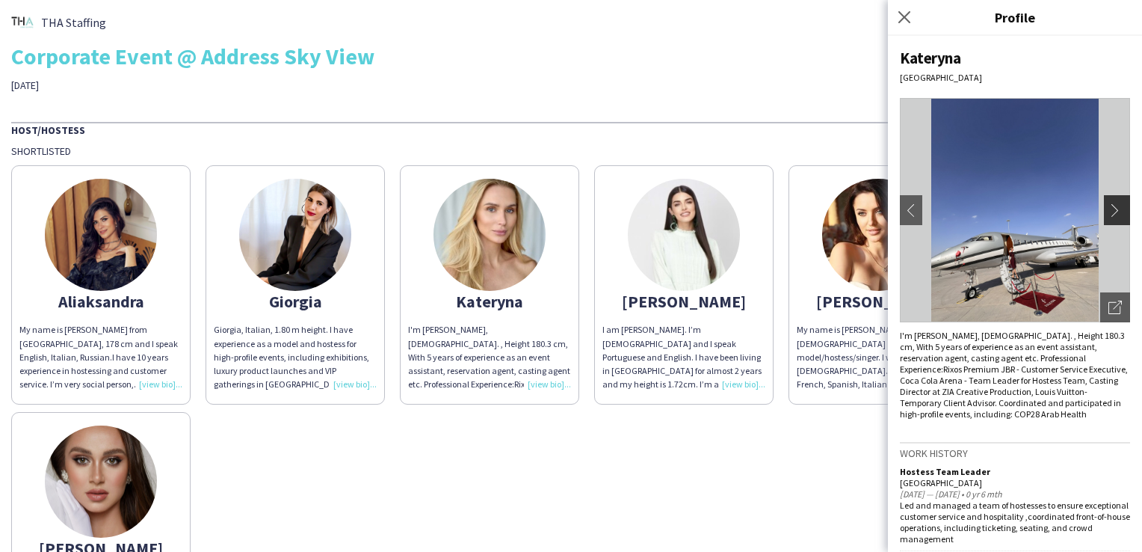
click at [1109, 210] on app-icon "chevron-right" at bounding box center [1119, 209] width 21 height 13
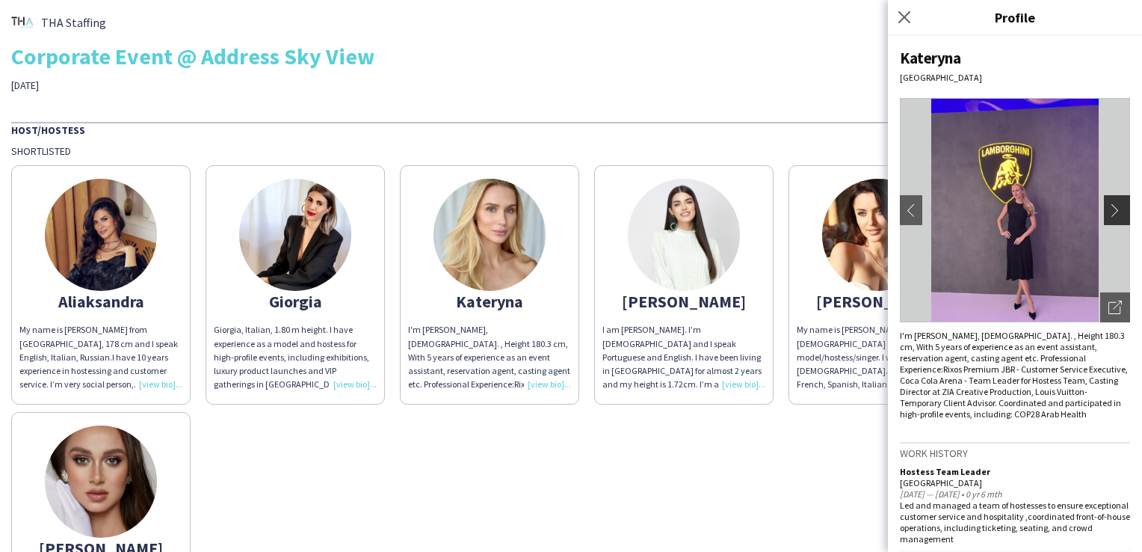
click at [1109, 210] on app-icon "chevron-right" at bounding box center [1119, 209] width 21 height 13
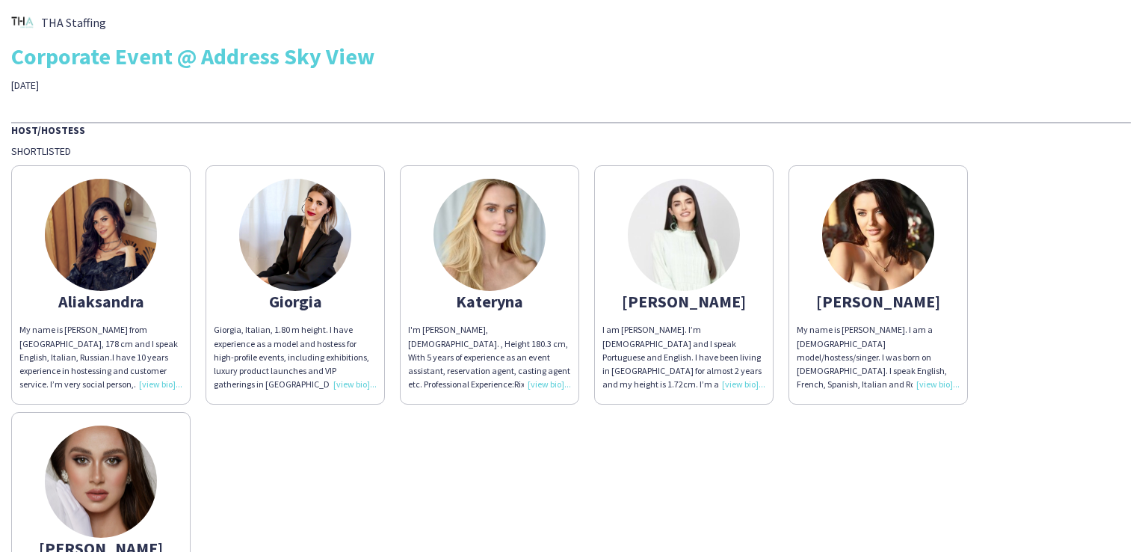
click at [539, 154] on div "Shortlisted" at bounding box center [571, 150] width 1120 height 13
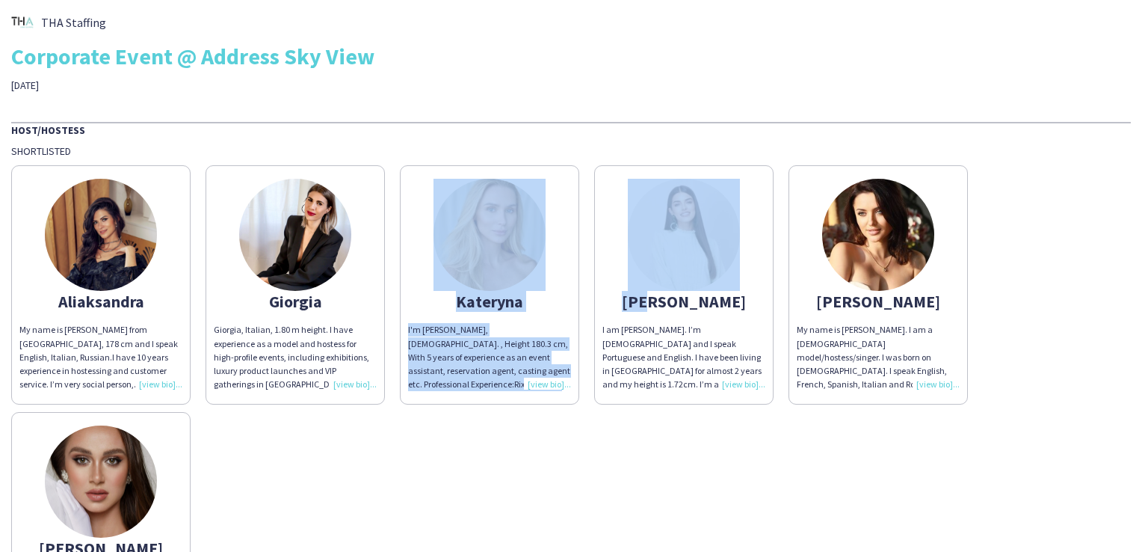
drag, startPoint x: 574, startPoint y: 212, endPoint x: 688, endPoint y: 310, distance: 150.5
click at [688, 310] on div "[PERSON_NAME] My name is [PERSON_NAME] from [GEOGRAPHIC_DATA], 178 cm and I spe…" at bounding box center [571, 404] width 1120 height 493
click at [583, 475] on div "[PERSON_NAME] My name is [PERSON_NAME] from [GEOGRAPHIC_DATA], 178 cm and I spe…" at bounding box center [571, 404] width 1120 height 493
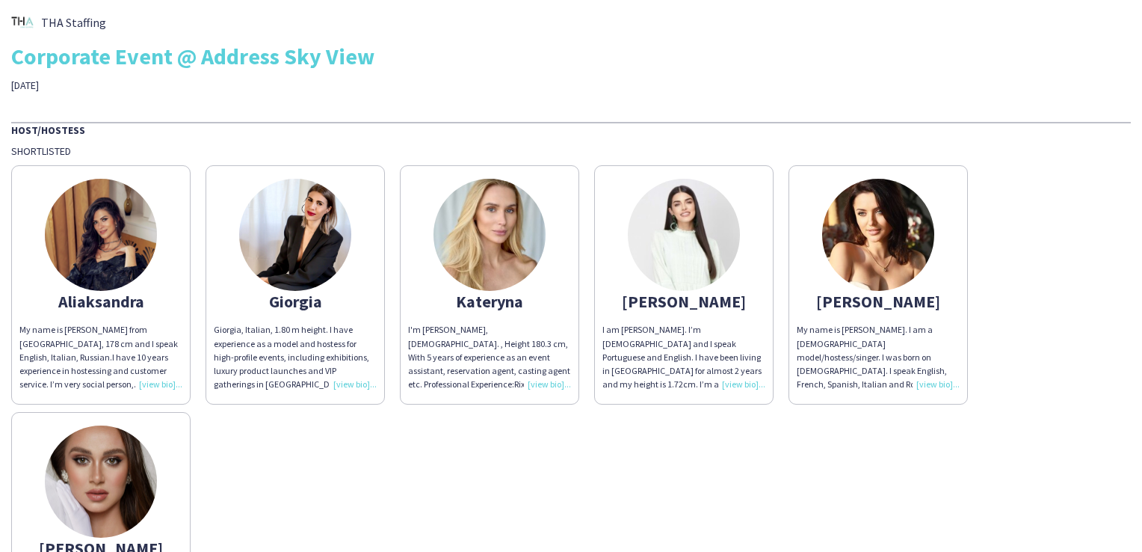
click at [499, 271] on img at bounding box center [490, 235] width 112 height 112
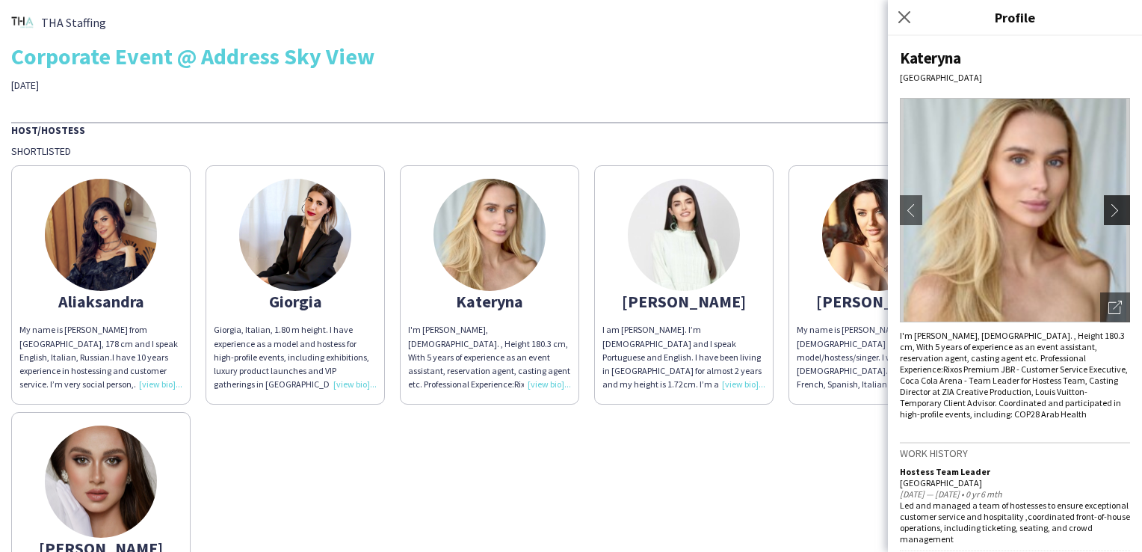
click at [1107, 202] on button "chevron-right" at bounding box center [1119, 210] width 30 height 30
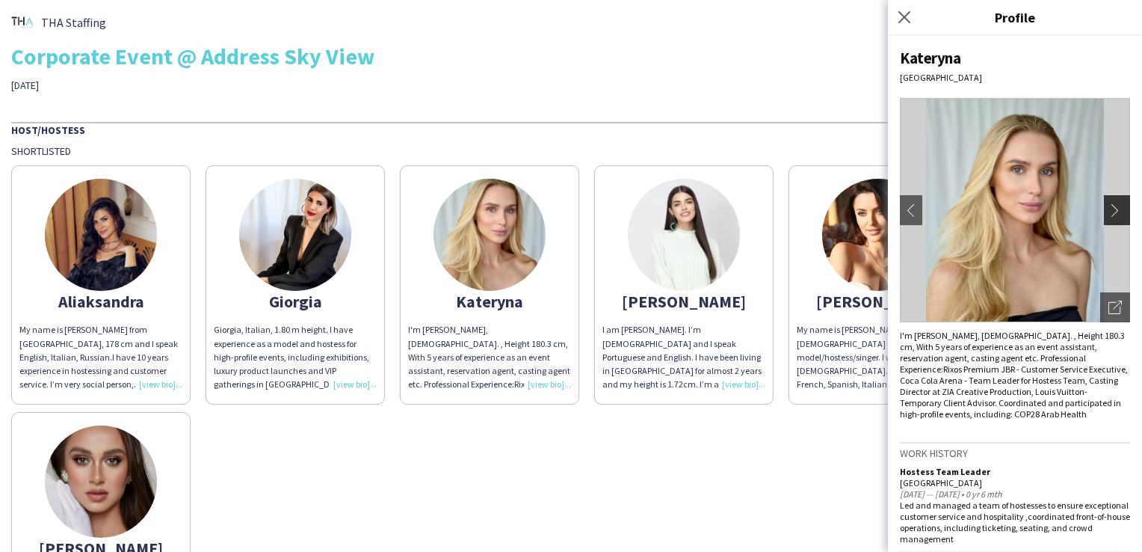
click at [1107, 202] on button "chevron-right" at bounding box center [1119, 210] width 30 height 30
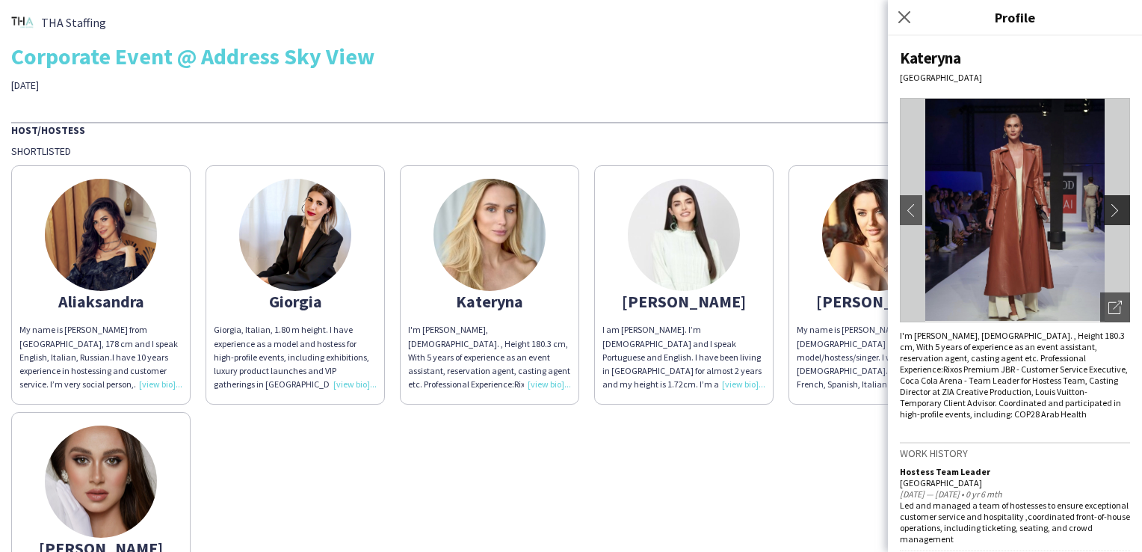
click at [1107, 202] on button "chevron-right" at bounding box center [1119, 210] width 30 height 30
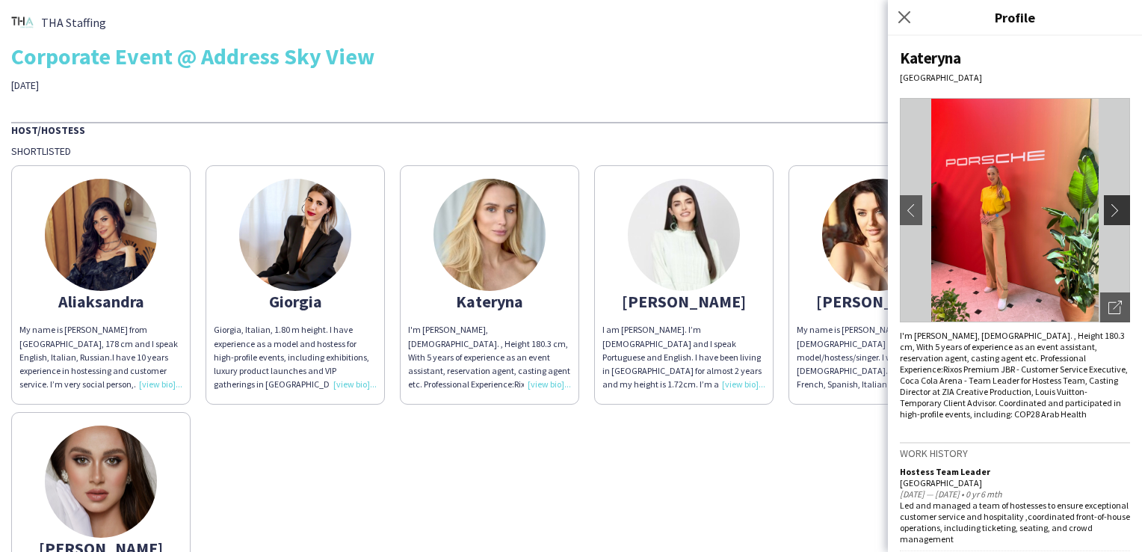
click at [1107, 202] on button "chevron-right" at bounding box center [1119, 210] width 30 height 30
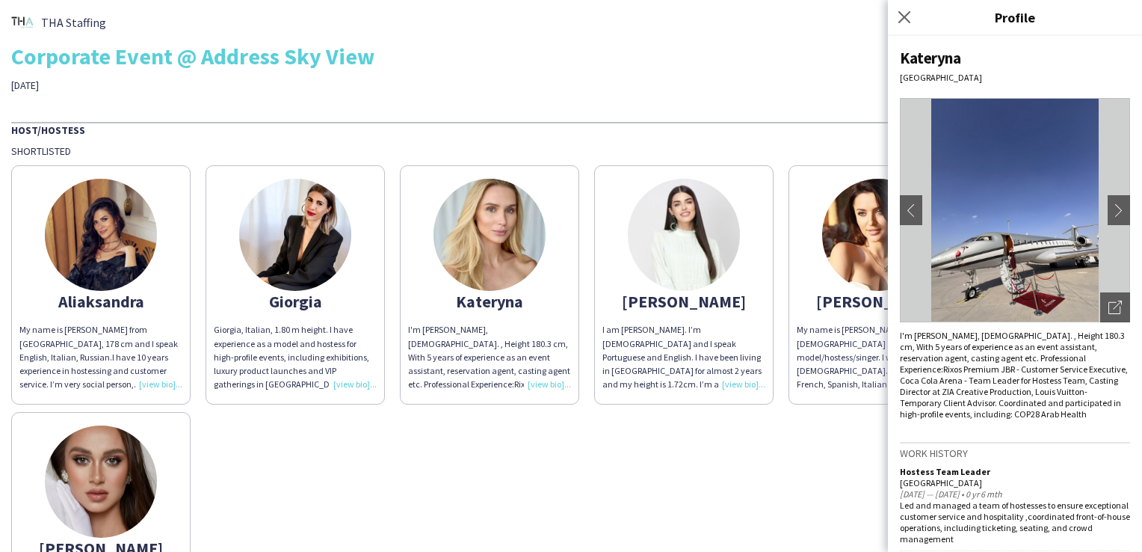
click at [730, 235] on img at bounding box center [684, 235] width 112 height 112
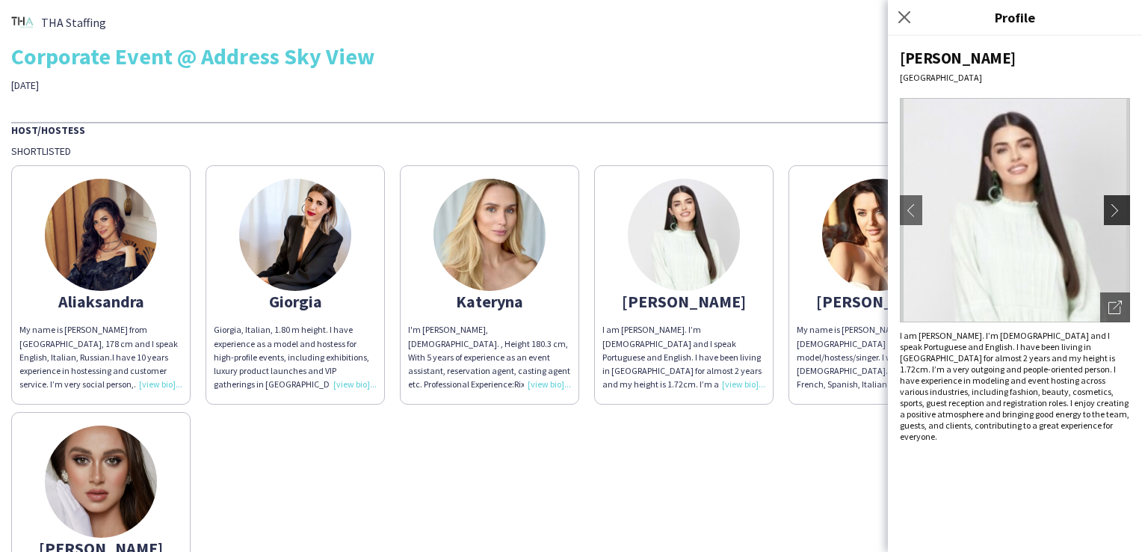
click at [1117, 212] on app-icon "chevron-right" at bounding box center [1119, 209] width 21 height 13
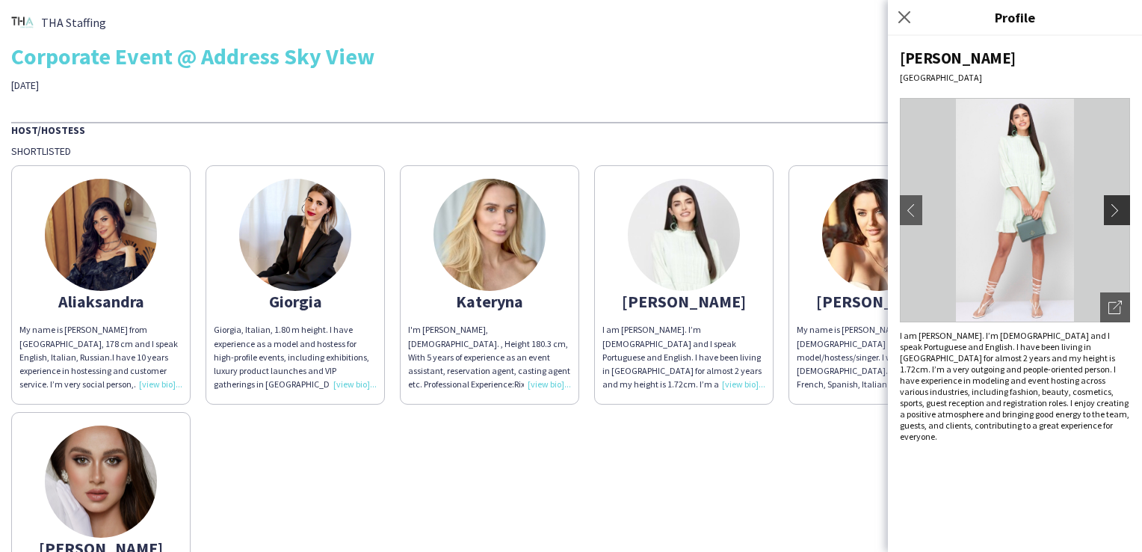
click at [1117, 212] on app-icon "chevron-right" at bounding box center [1119, 209] width 21 height 13
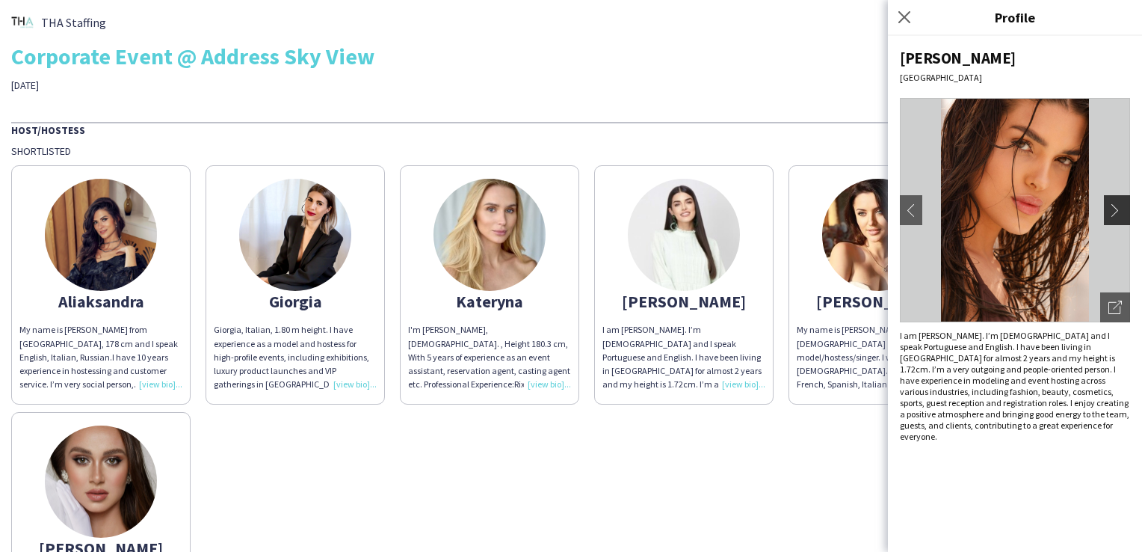
click at [1121, 212] on app-icon "chevron-right" at bounding box center [1119, 209] width 21 height 13
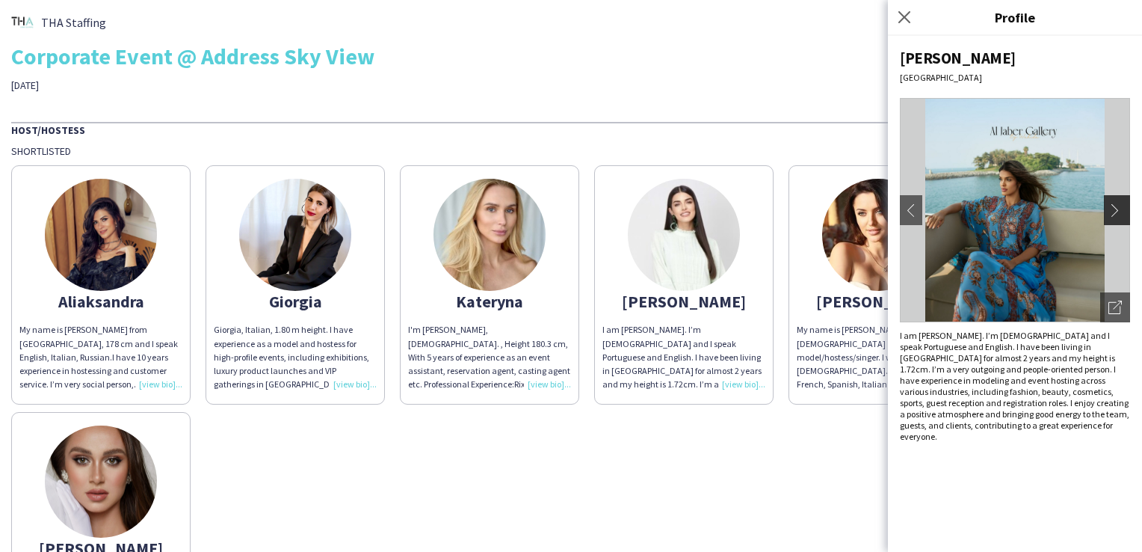
click at [1117, 212] on app-icon "chevron-right" at bounding box center [1119, 209] width 21 height 13
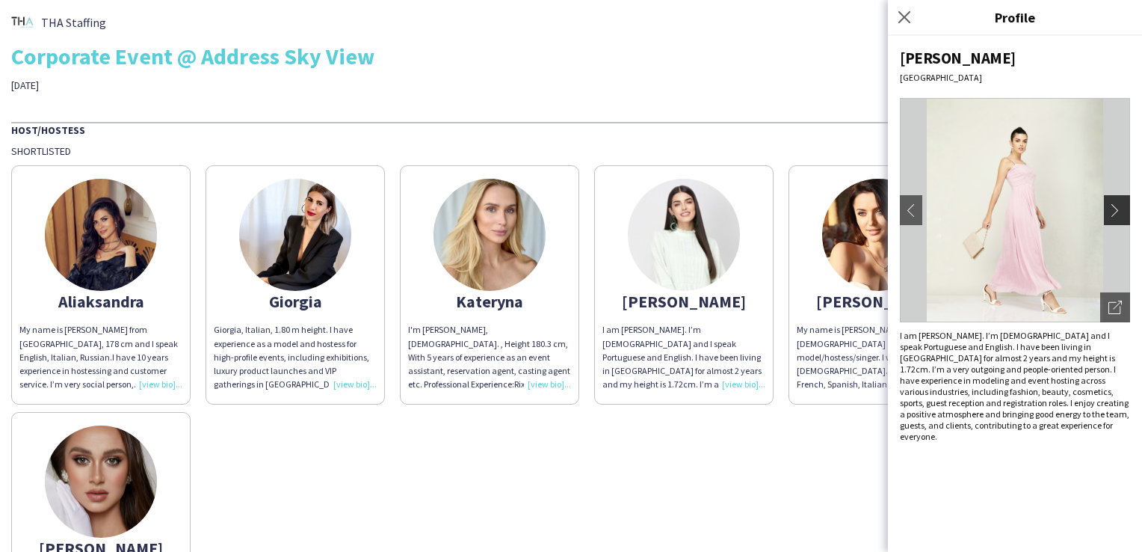
click at [1112, 211] on app-icon "chevron-right" at bounding box center [1119, 209] width 21 height 13
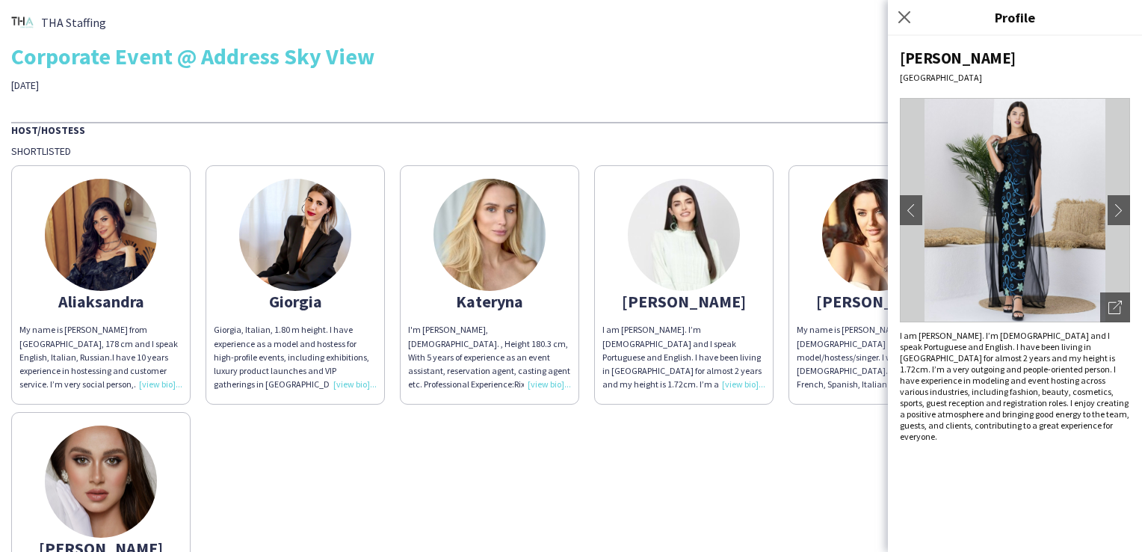
click at [820, 471] on div "[PERSON_NAME] My name is [PERSON_NAME] from [GEOGRAPHIC_DATA], 178 cm and I spe…" at bounding box center [571, 404] width 1120 height 493
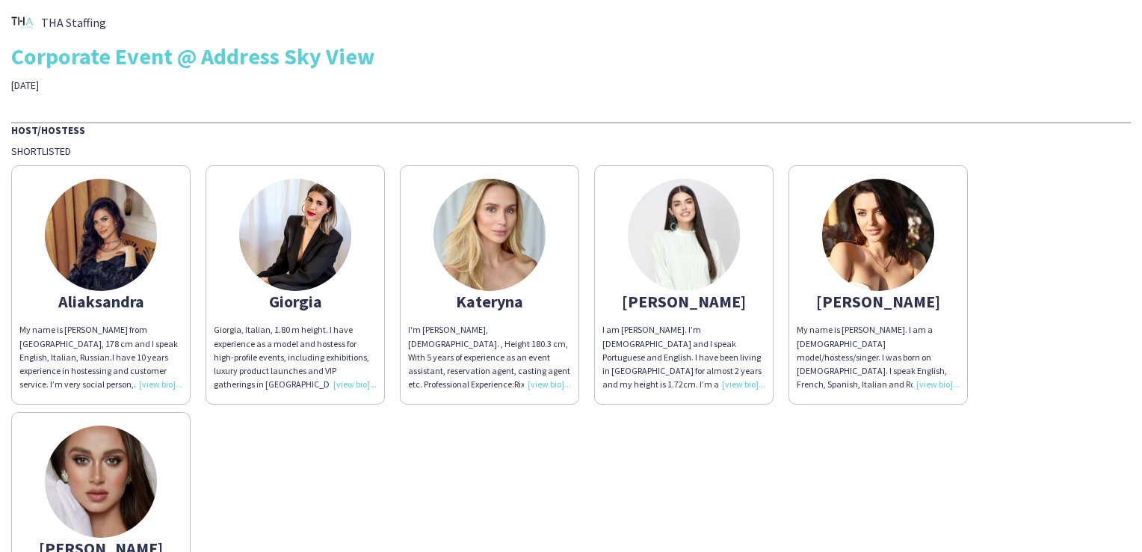
click at [126, 259] on img at bounding box center [101, 235] width 112 height 112
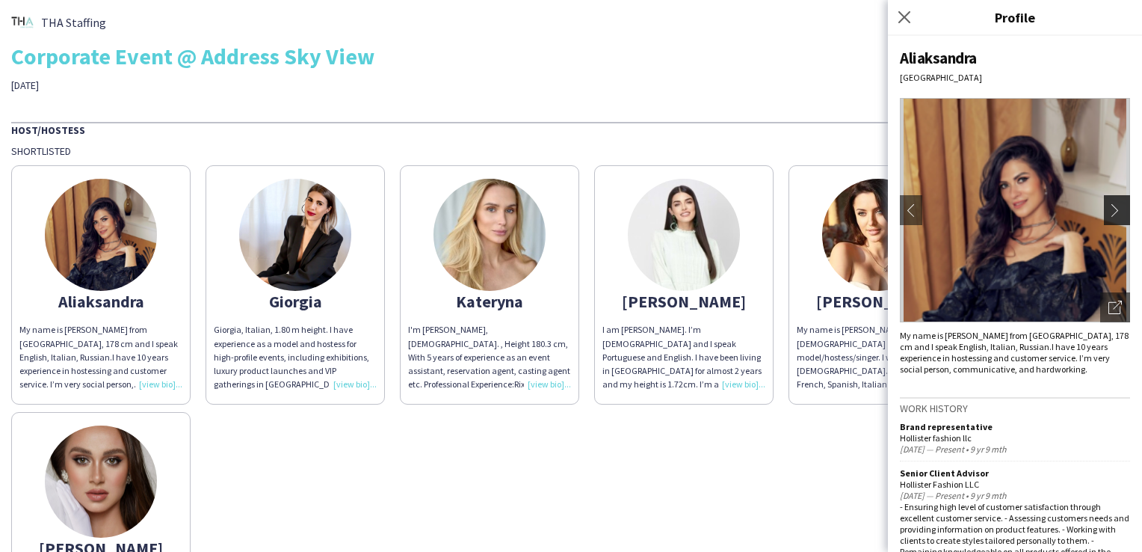
click at [1104, 195] on button "chevron-right" at bounding box center [1119, 210] width 30 height 30
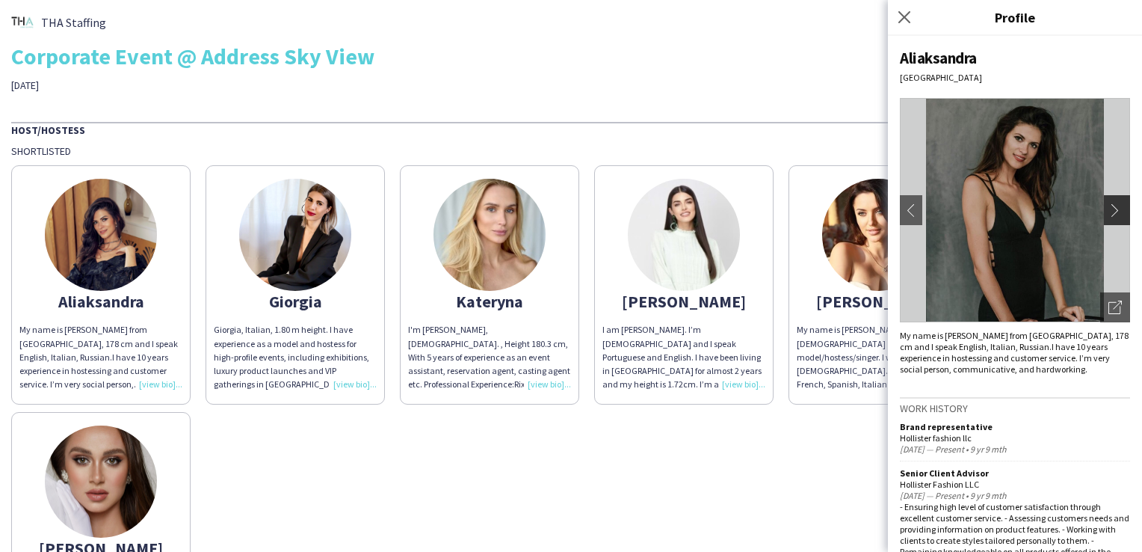
click at [1109, 203] on app-icon "chevron-right" at bounding box center [1119, 209] width 21 height 13
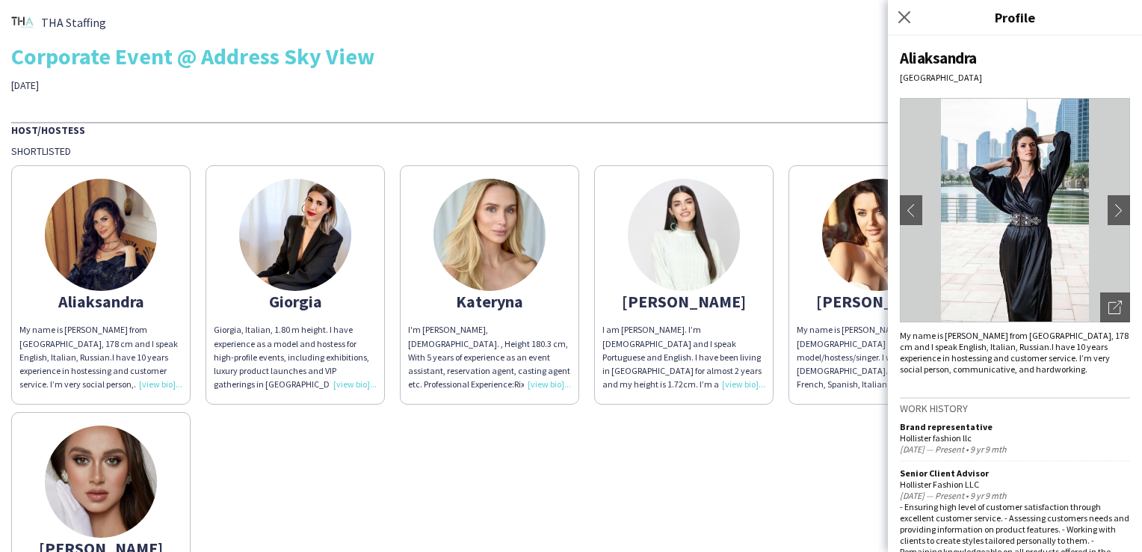
click at [284, 477] on div "[PERSON_NAME] My name is [PERSON_NAME] from [GEOGRAPHIC_DATA], 178 cm and I spe…" at bounding box center [571, 404] width 1120 height 493
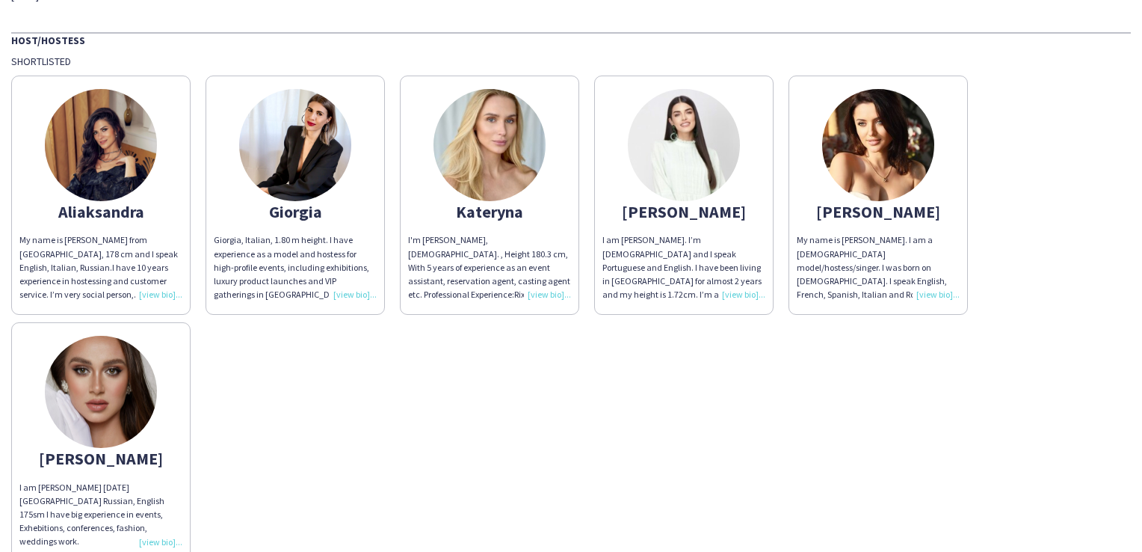
scroll to position [93, 0]
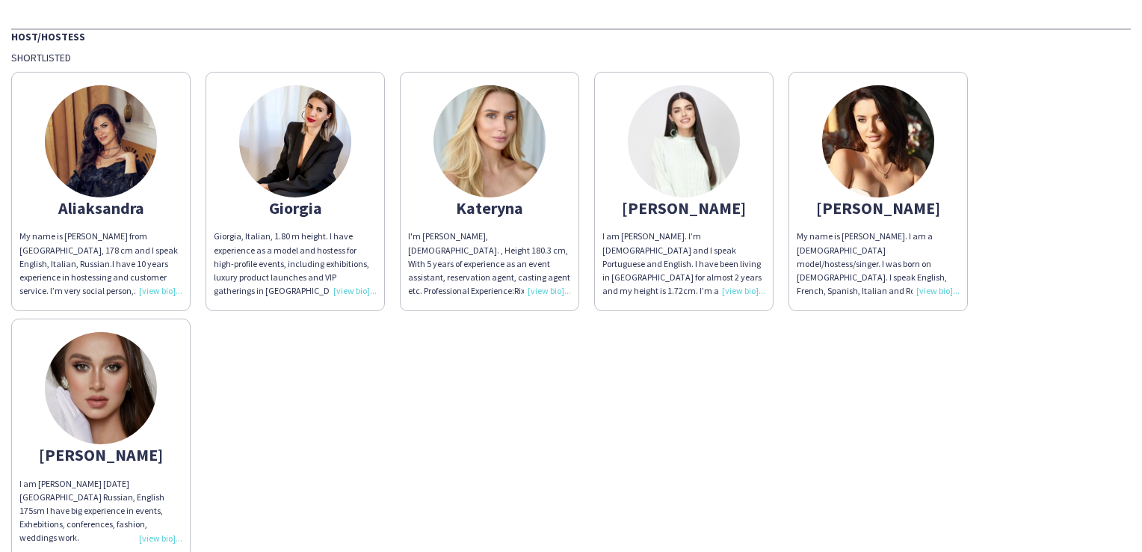
click at [129, 414] on img at bounding box center [101, 388] width 112 height 112
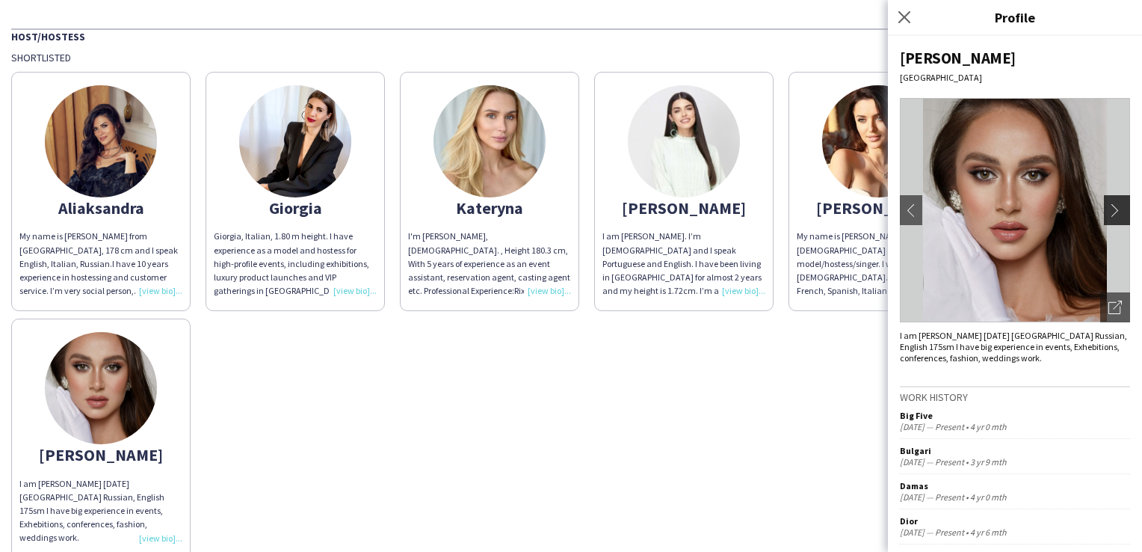
click at [1110, 205] on app-icon "chevron-right" at bounding box center [1119, 209] width 21 height 13
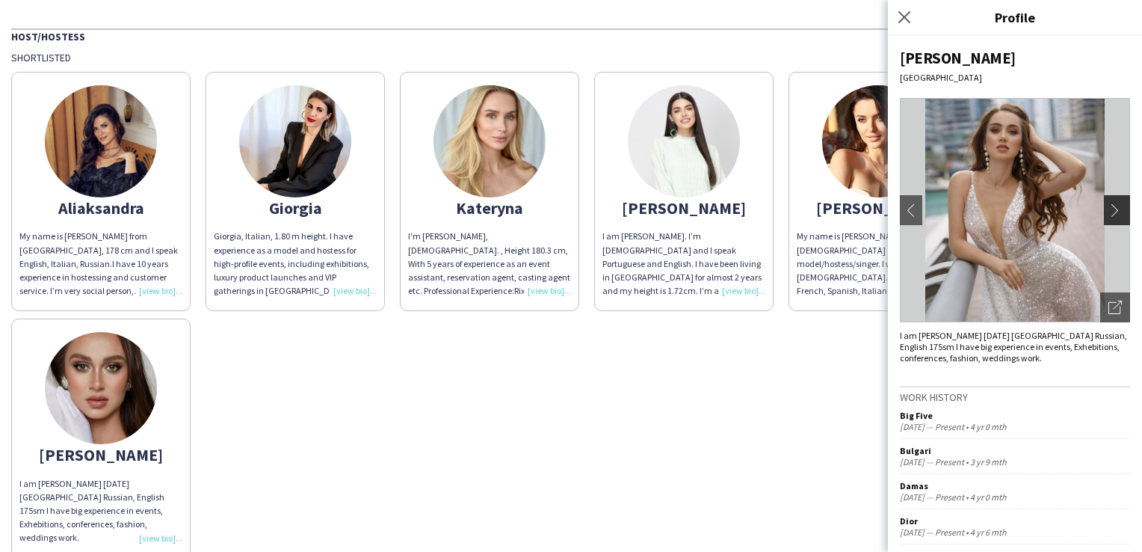
click at [1110, 205] on app-icon "chevron-right" at bounding box center [1119, 209] width 21 height 13
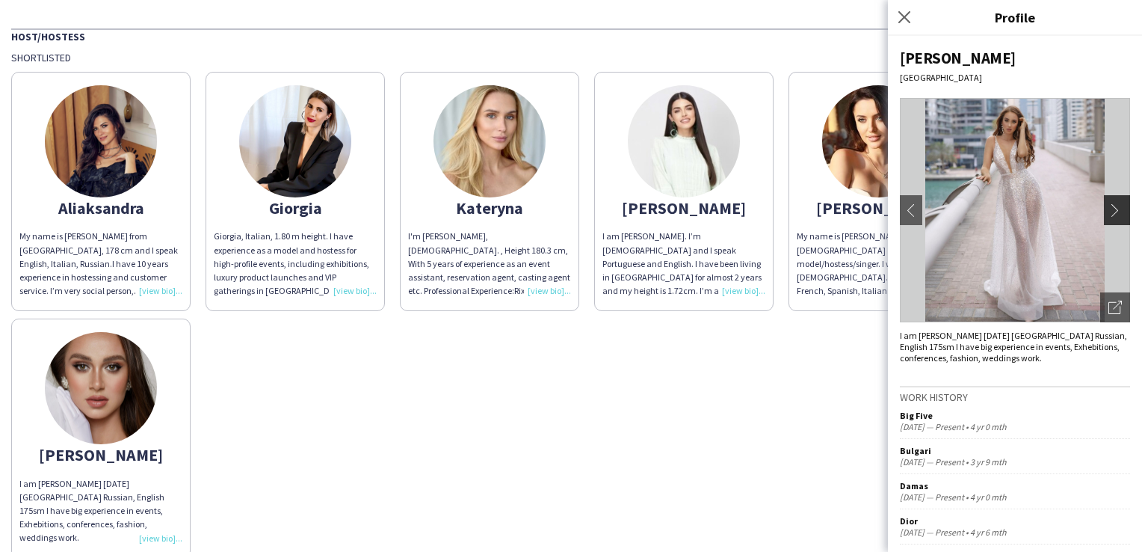
click at [1110, 205] on app-icon "chevron-right" at bounding box center [1119, 209] width 21 height 13
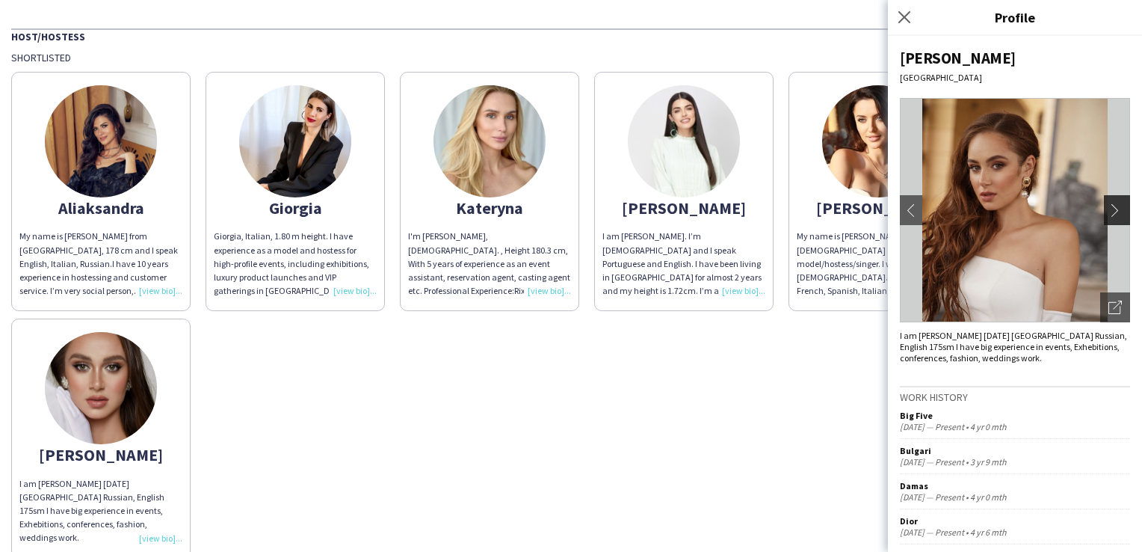
click at [1109, 206] on app-icon "chevron-right" at bounding box center [1119, 209] width 21 height 13
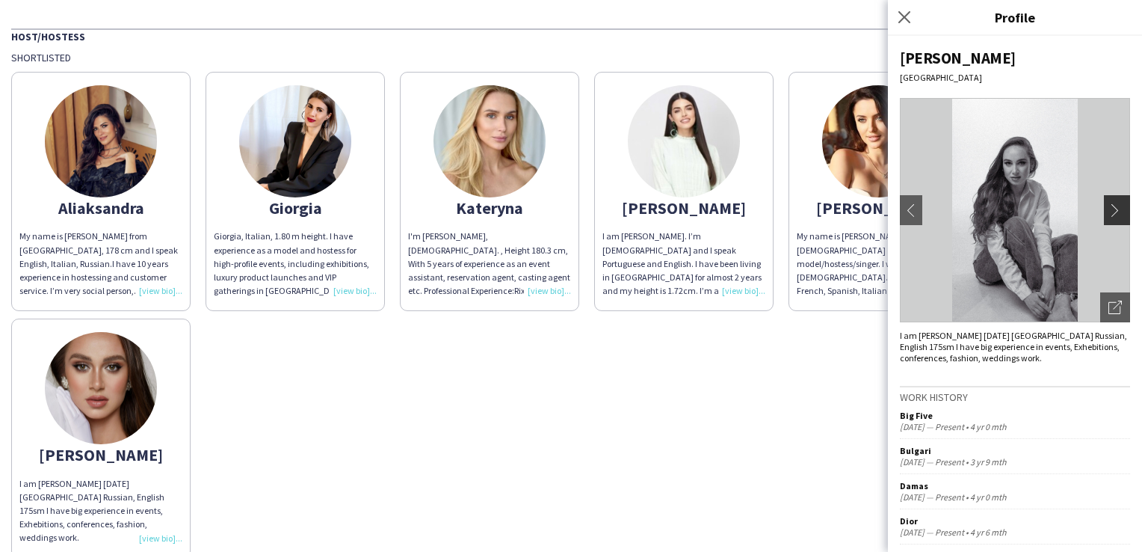
click at [1109, 206] on app-icon "chevron-right" at bounding box center [1119, 209] width 21 height 13
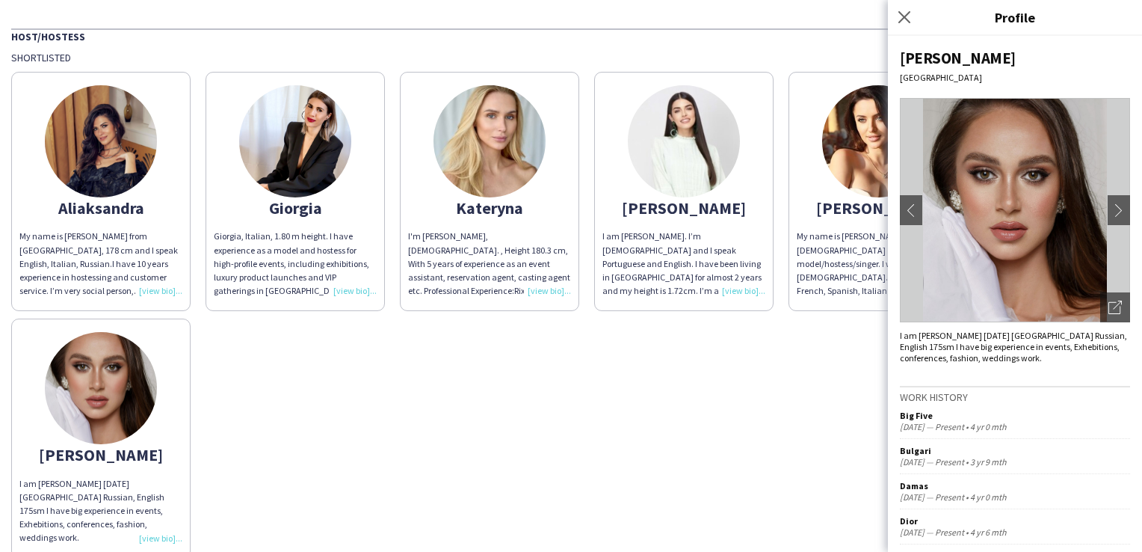
click at [680, 256] on div "I am [PERSON_NAME]. I’m [DEMOGRAPHIC_DATA] and I speak Portuguese and English. …" at bounding box center [684, 264] width 163 height 68
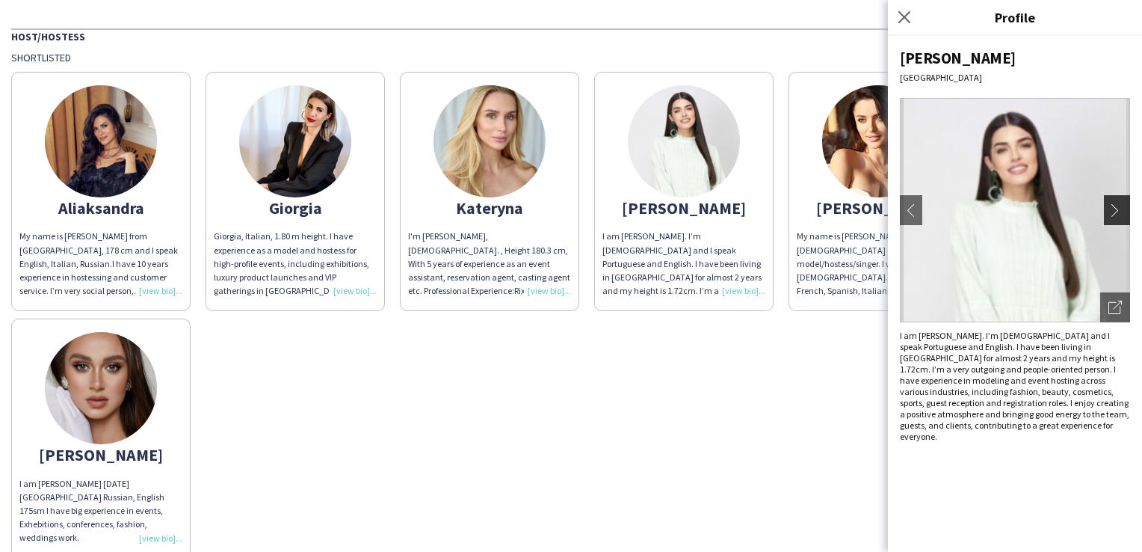
click at [1117, 204] on app-icon "chevron-right" at bounding box center [1119, 209] width 21 height 13
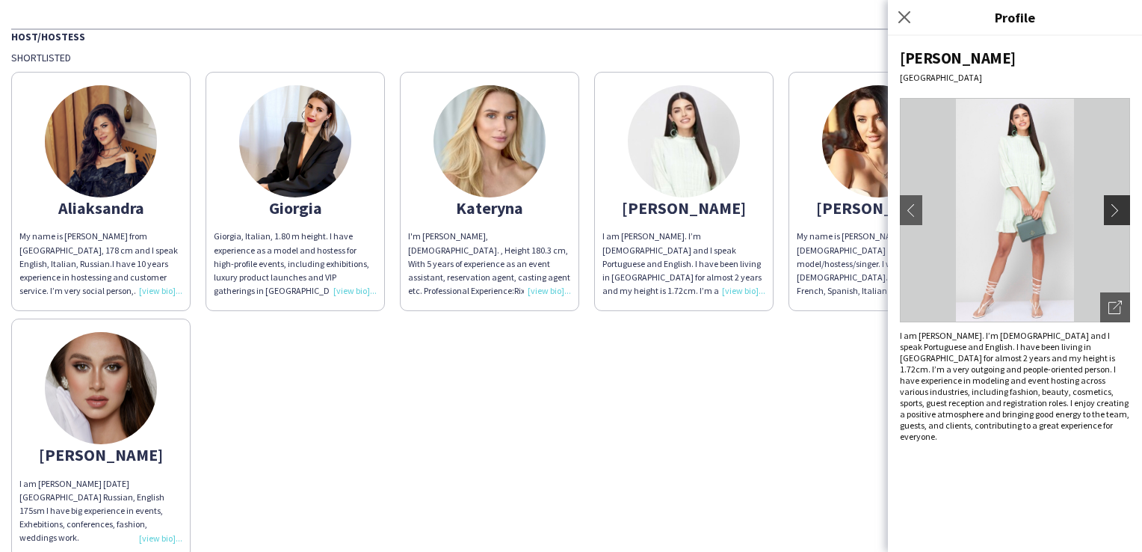
click at [1124, 206] on app-icon "chevron-right" at bounding box center [1119, 209] width 21 height 13
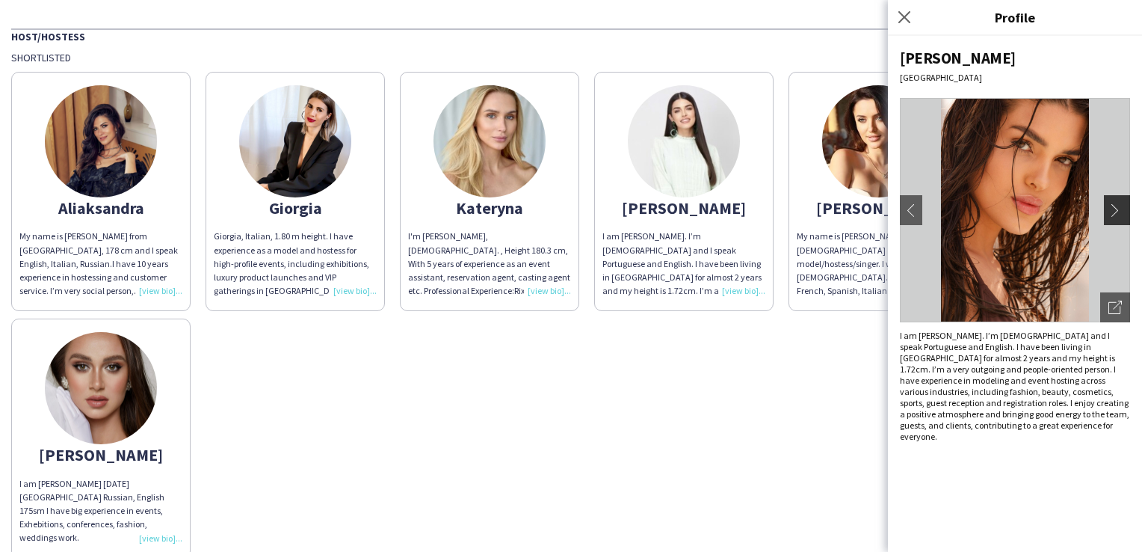
click at [1120, 210] on app-icon "chevron-right" at bounding box center [1119, 209] width 21 height 13
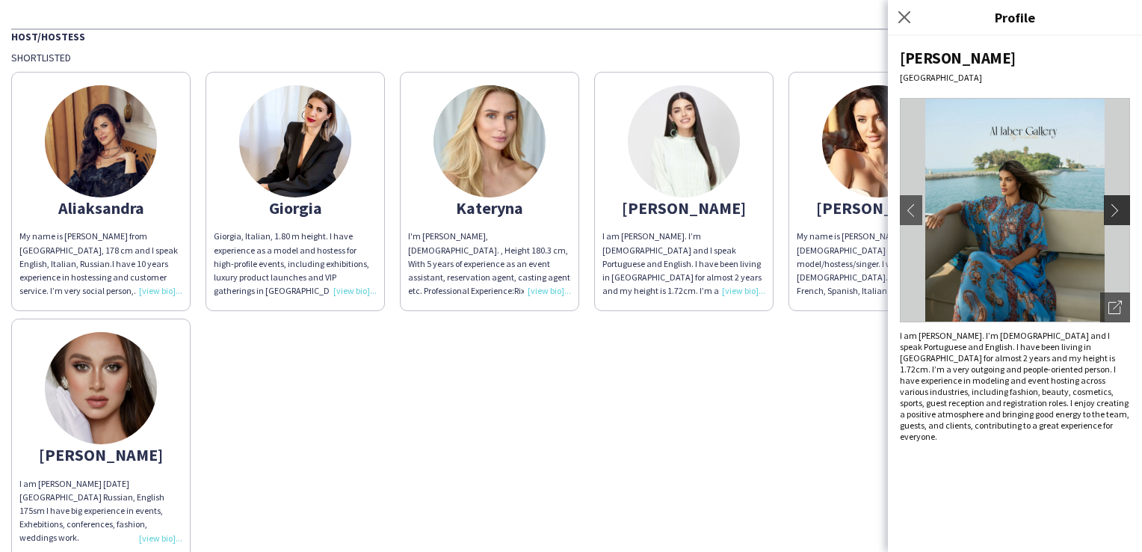
click at [1121, 212] on app-icon "chevron-right" at bounding box center [1119, 209] width 21 height 13
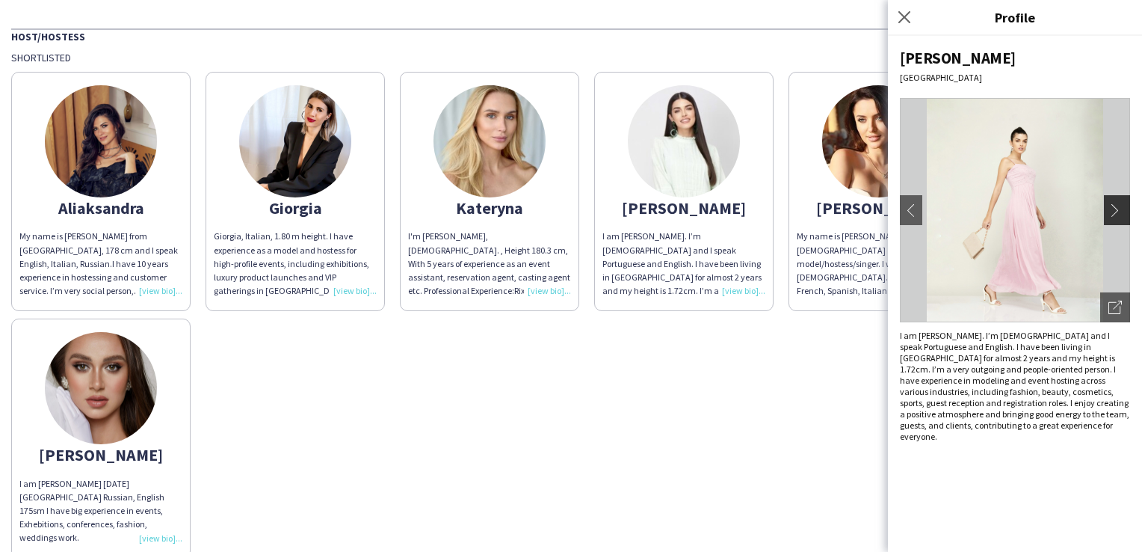
click at [1123, 210] on app-icon "chevron-right" at bounding box center [1119, 209] width 21 height 13
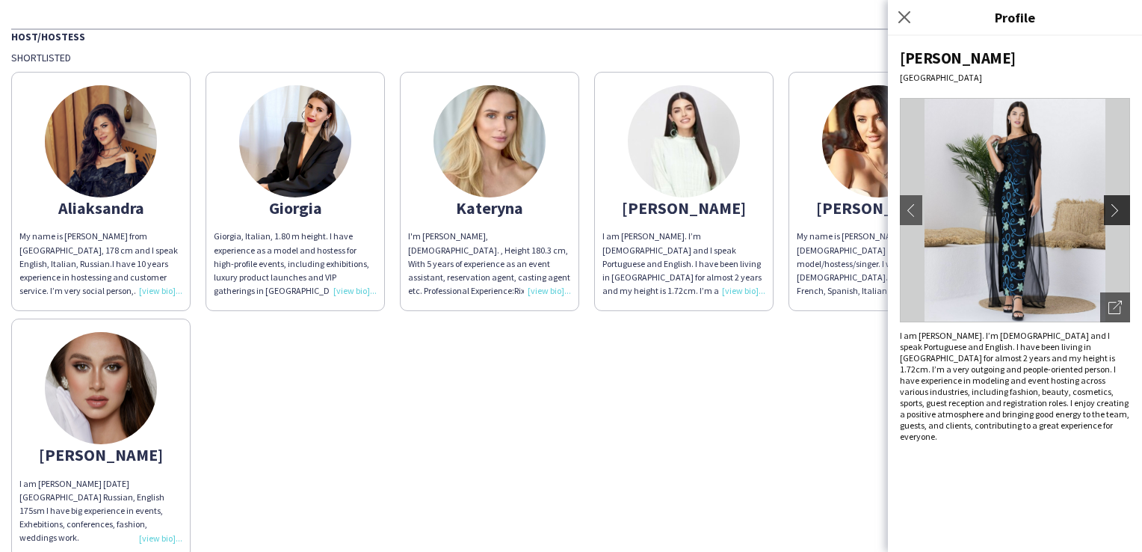
click at [1123, 210] on app-icon "chevron-right" at bounding box center [1119, 209] width 21 height 13
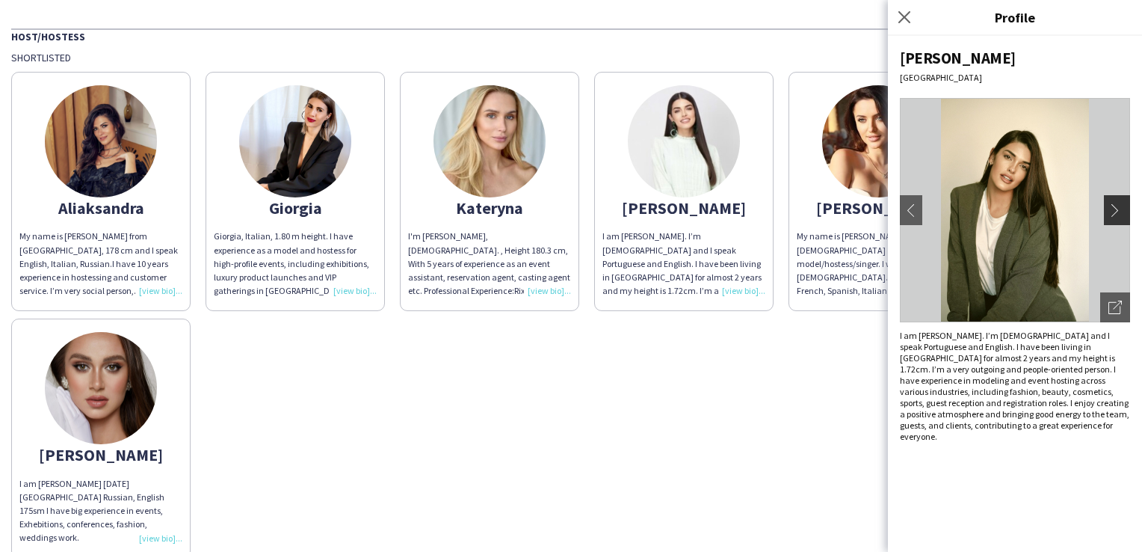
click at [1123, 210] on app-icon "chevron-right" at bounding box center [1119, 209] width 21 height 13
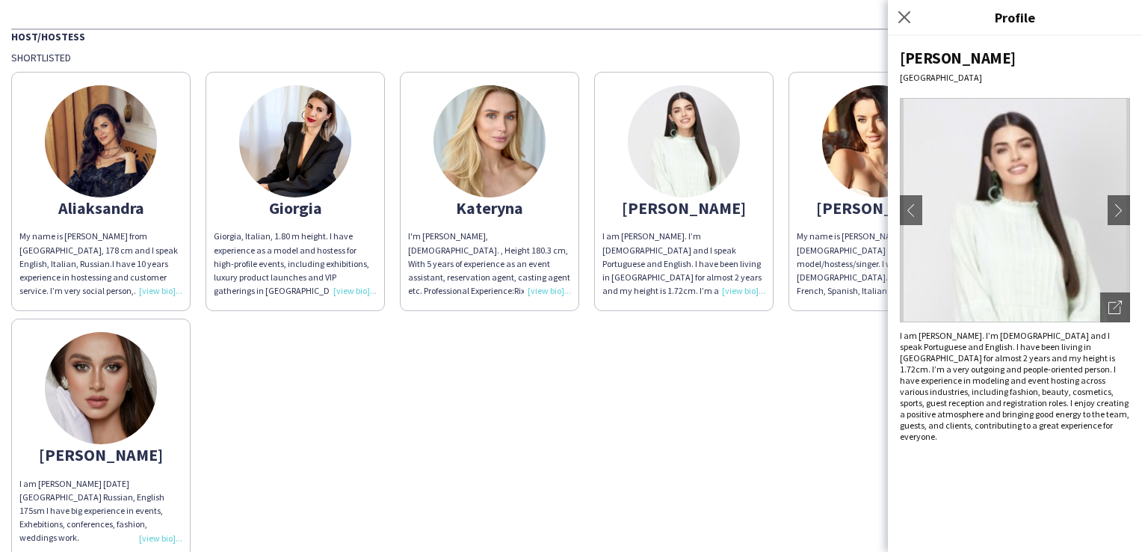
click at [568, 448] on div "[PERSON_NAME] My name is [PERSON_NAME] from [GEOGRAPHIC_DATA], 178 cm and I spe…" at bounding box center [571, 310] width 1120 height 493
